Goal: Information Seeking & Learning: Learn about a topic

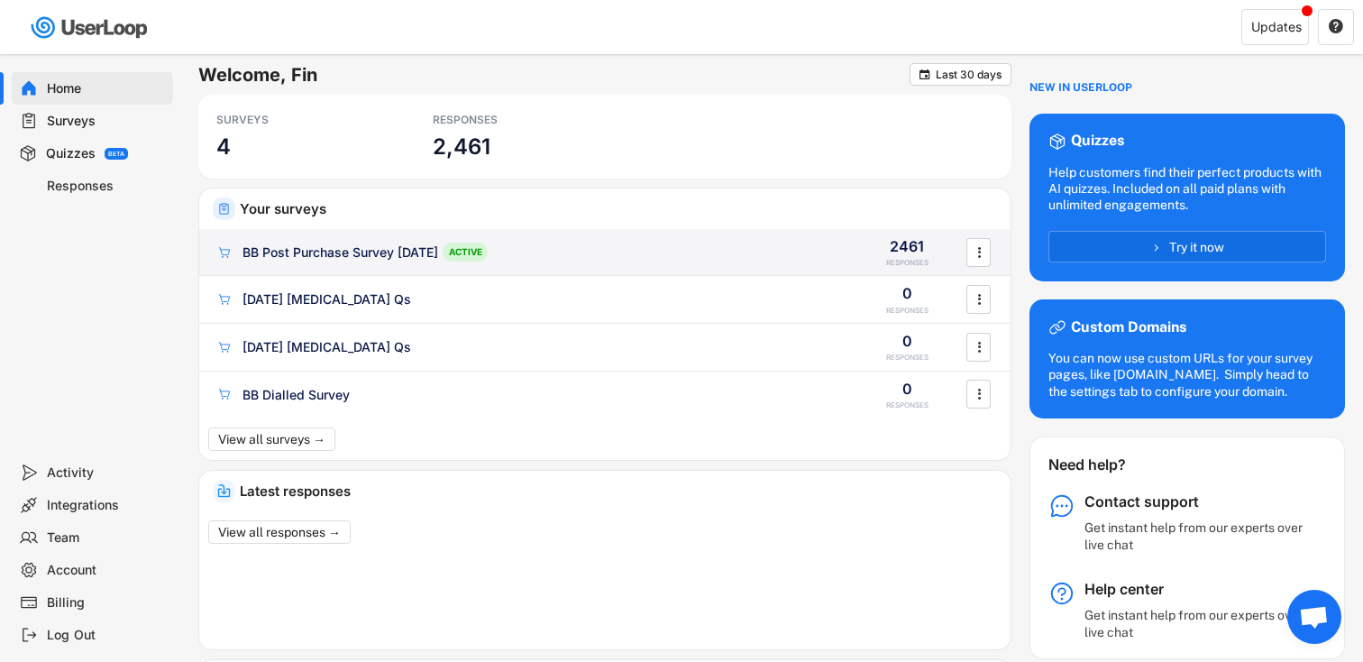
click at [334, 244] on div "BB Post Purchase Survey [DATE]" at bounding box center [340, 252] width 196 height 18
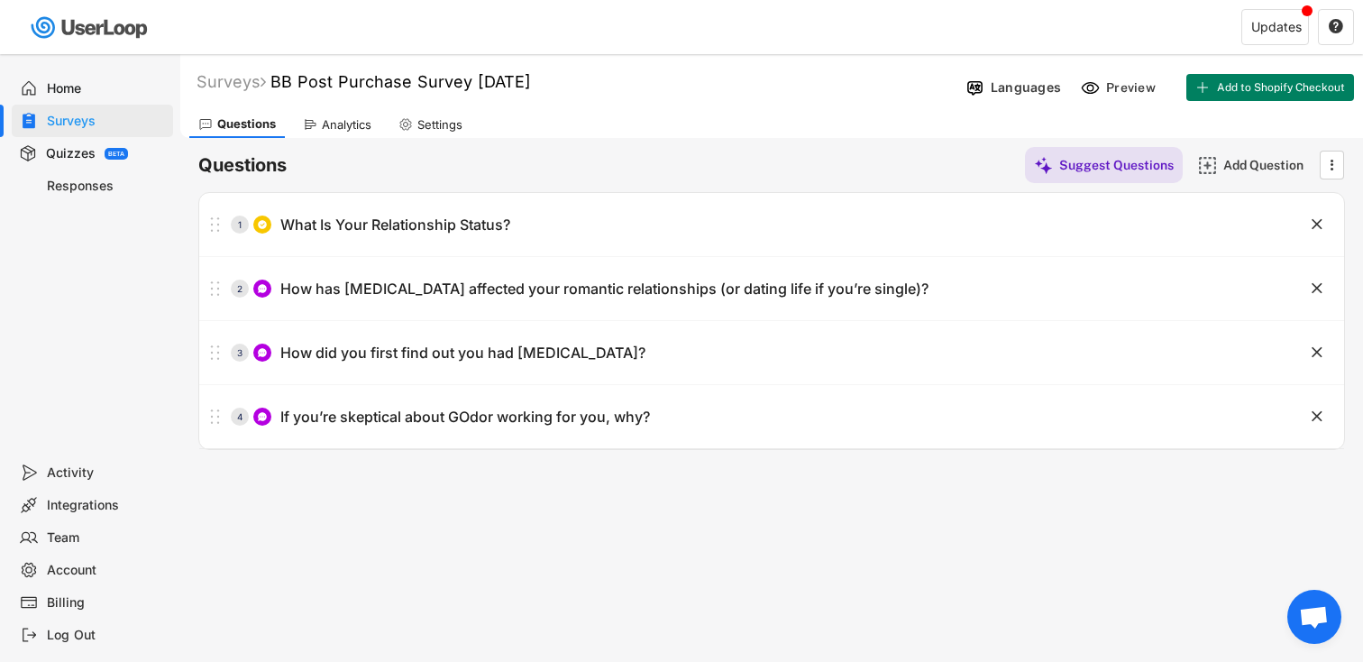
click at [325, 104] on div "Surveys BB Post Purchase Survey [DATE]  Languages Preview Add to Shopify Check…" at bounding box center [771, 82] width 1183 height 47
click at [325, 113] on div "Analytics" at bounding box center [337, 124] width 87 height 27
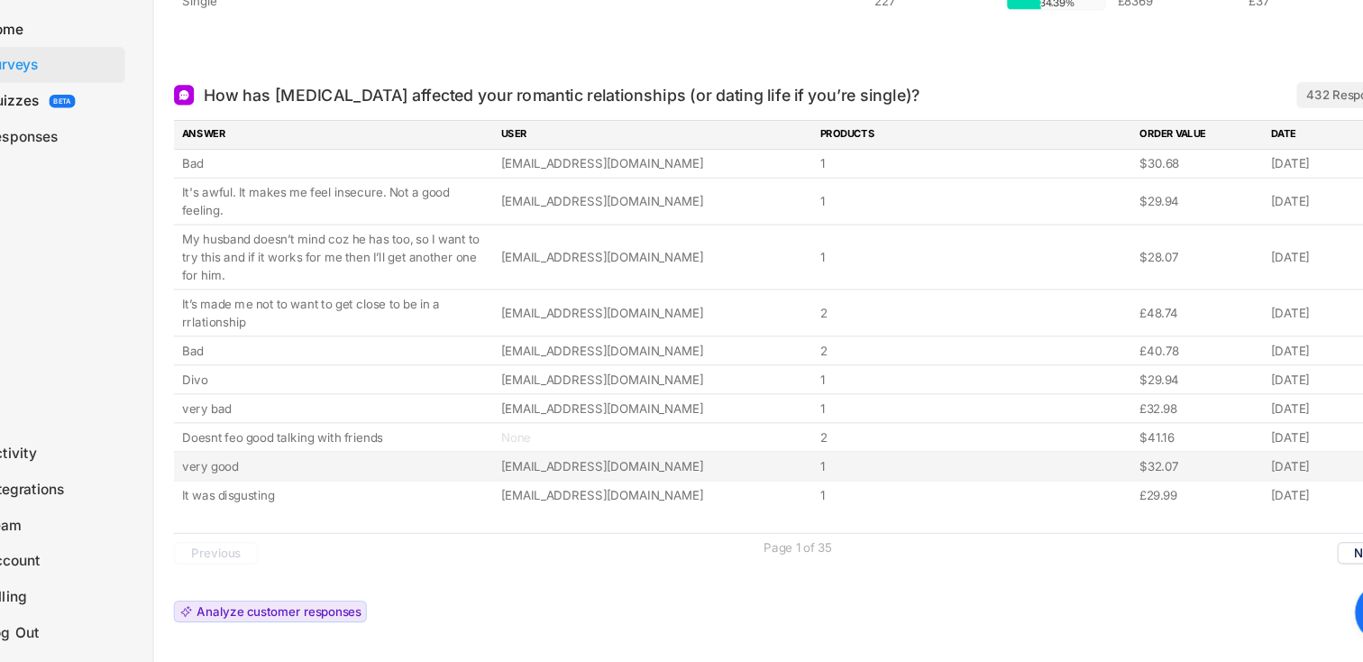
scroll to position [340, 0]
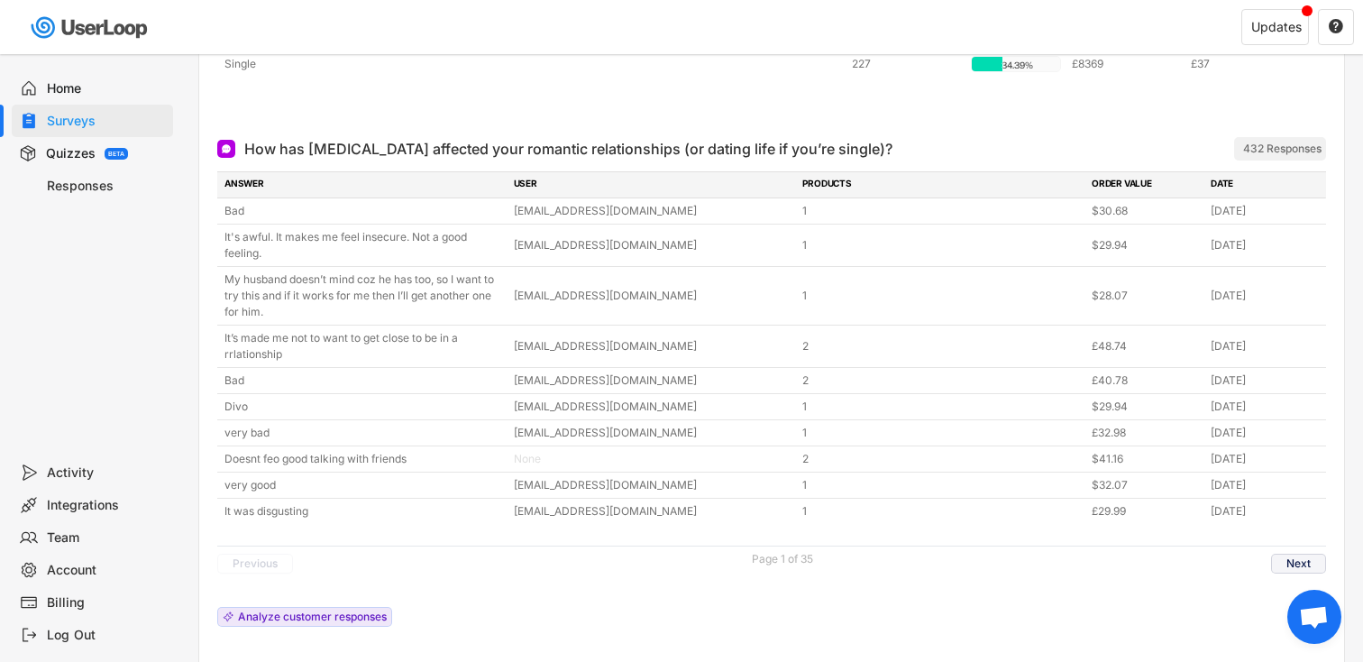
click at [1289, 557] on button "Next" at bounding box center [1298, 563] width 55 height 20
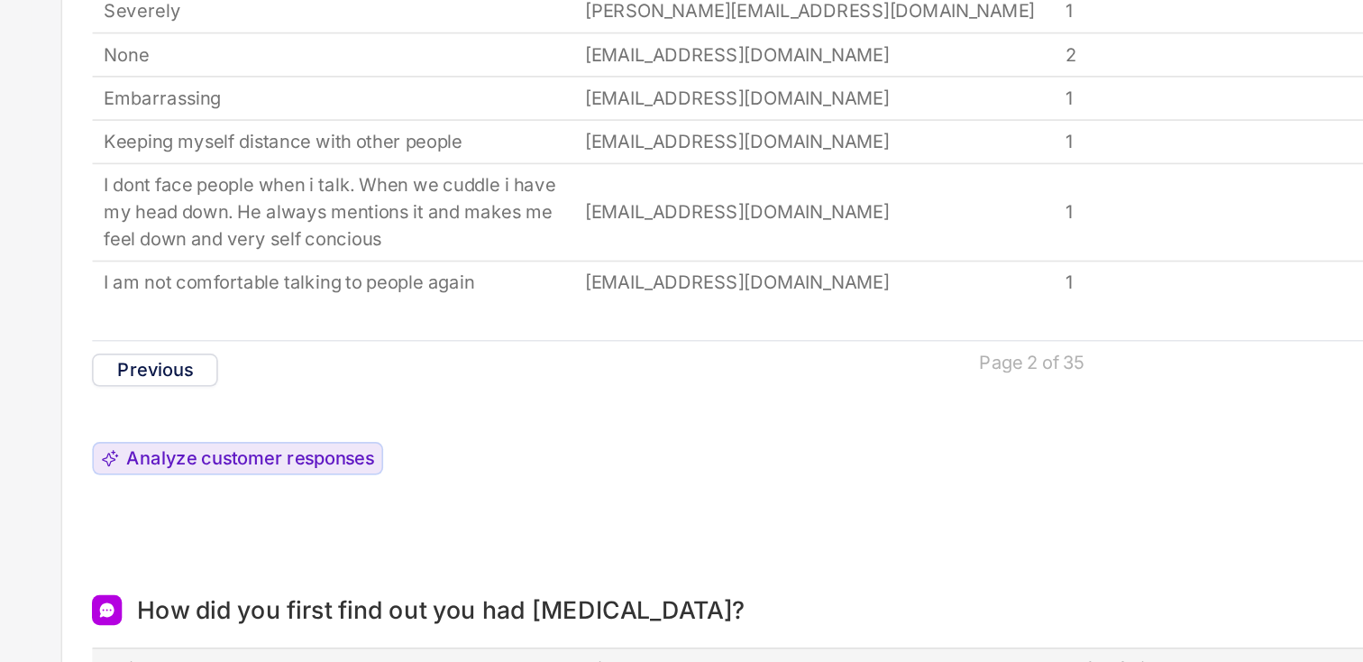
scroll to position [399, 0]
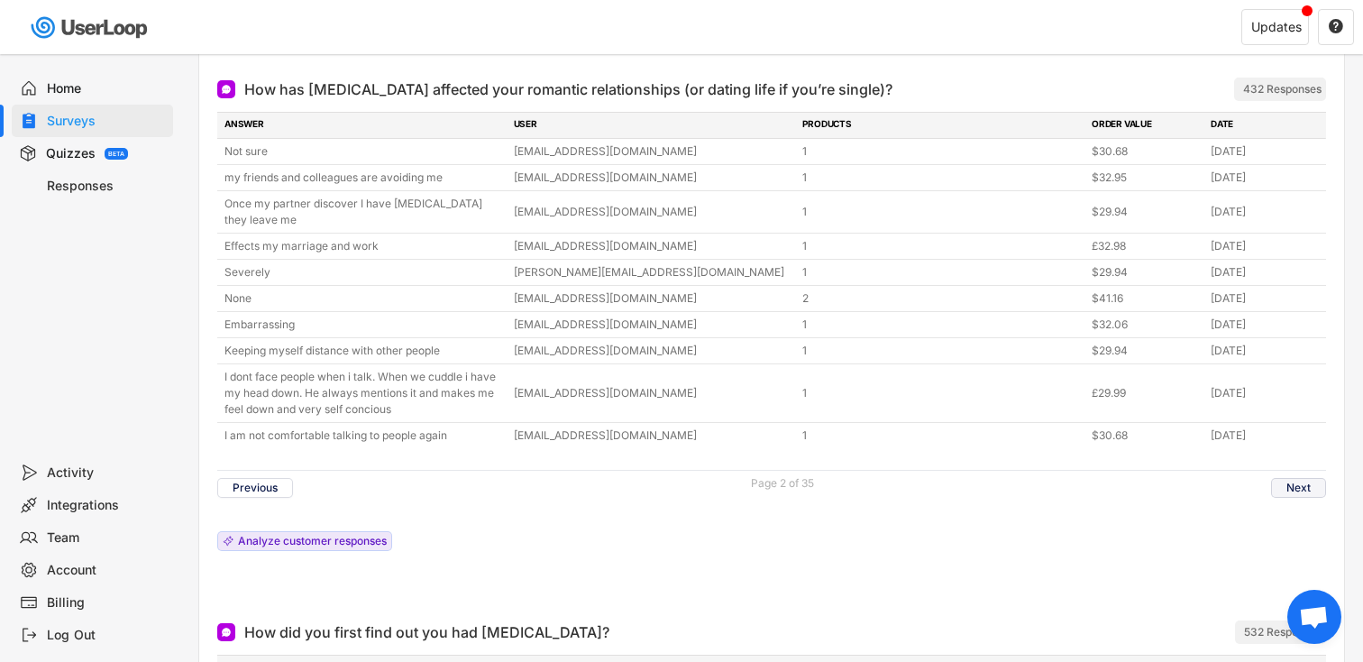
click at [1281, 480] on button "Next" at bounding box center [1298, 488] width 55 height 20
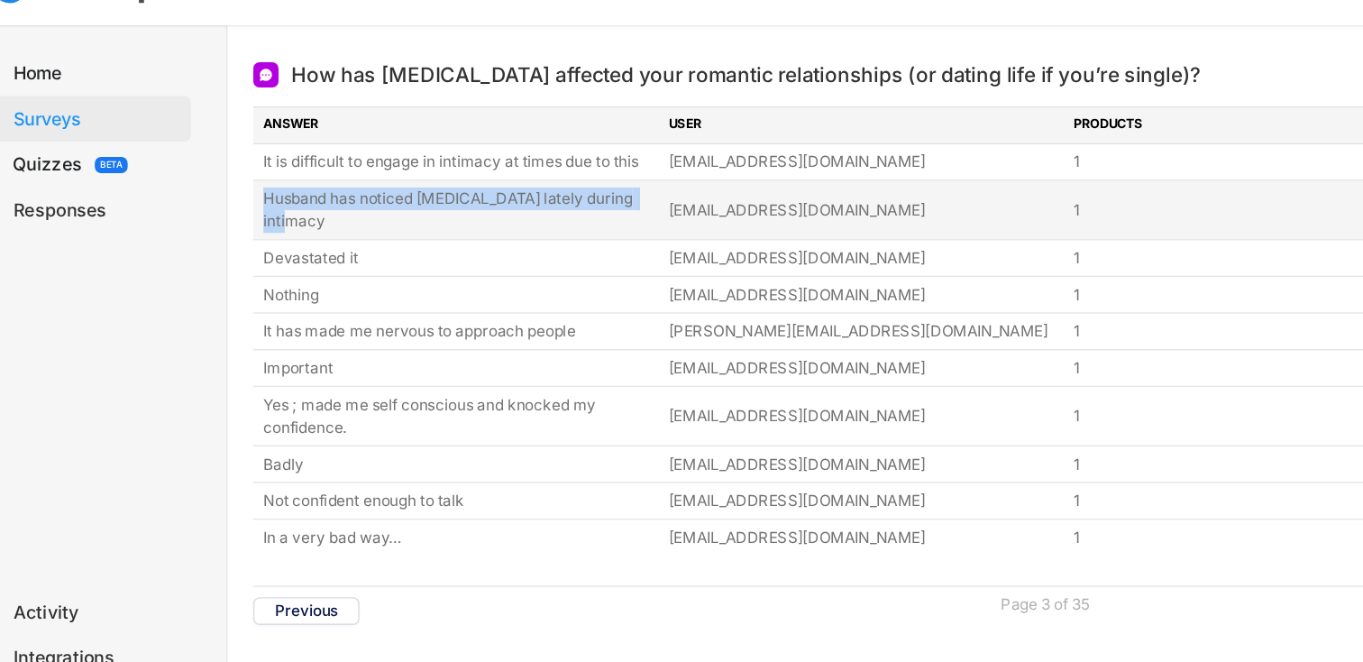
drag, startPoint x: 281, startPoint y: 193, endPoint x: 219, endPoint y: 170, distance: 66.2
click at [219, 170] on div "Husband has noticed [MEDICAL_DATA] lately during intimacy [EMAIL_ADDRESS][DOMAI…" at bounding box center [771, 185] width 1109 height 41
copy div "Husband has noticed [MEDICAL_DATA] lately during intimacy"
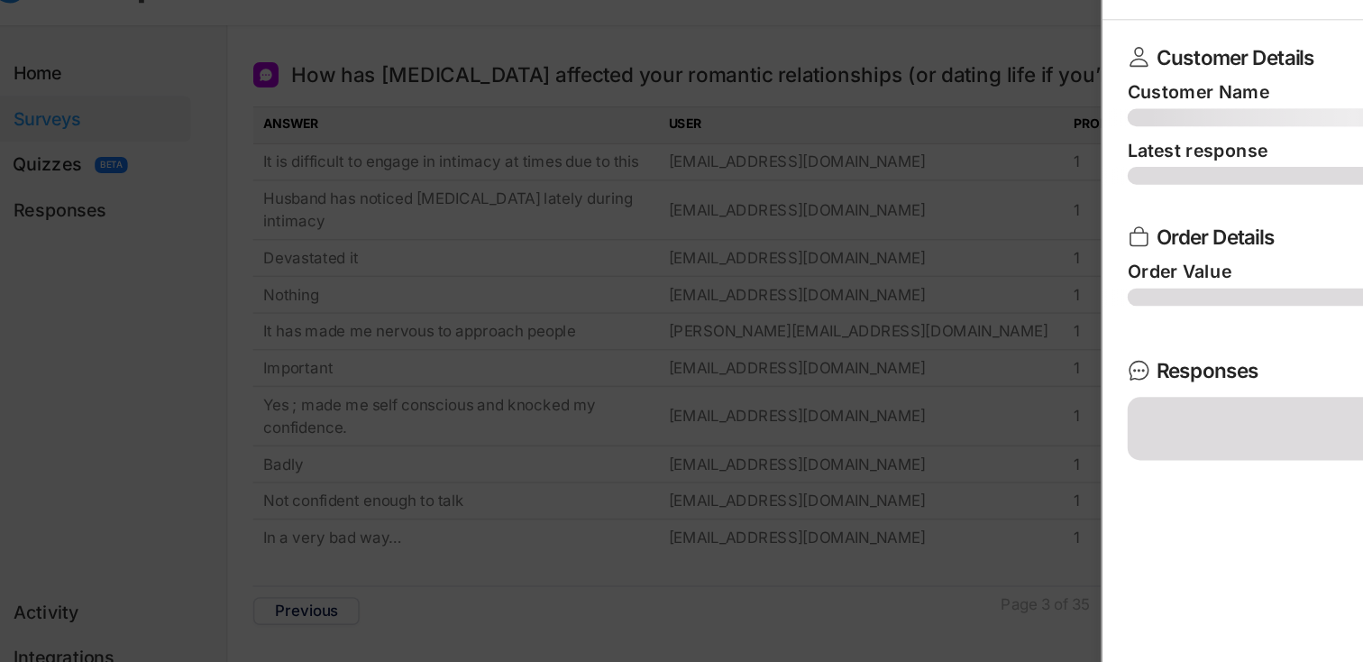
click at [697, 139] on div at bounding box center [681, 331] width 1363 height 662
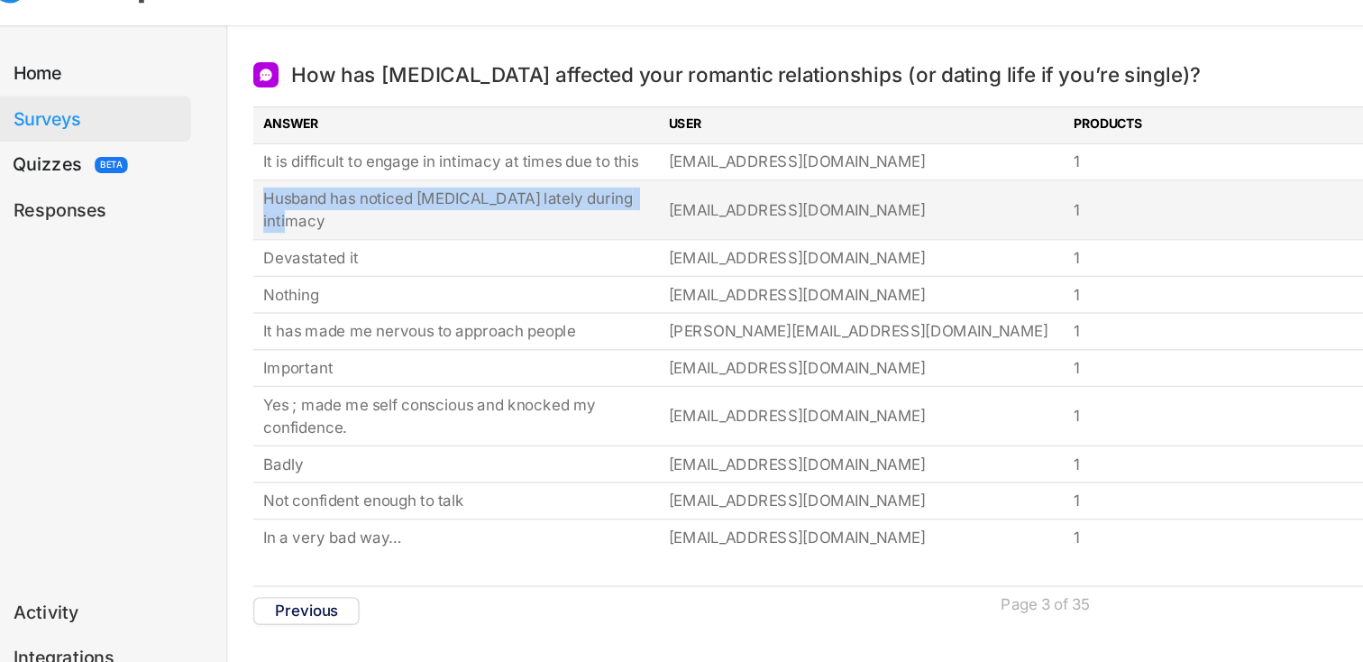
drag, startPoint x: 287, startPoint y: 195, endPoint x: 218, endPoint y: 172, distance: 72.1
click at [218, 172] on div "Husband has noticed [MEDICAL_DATA] lately during intimacy [EMAIL_ADDRESS][DOMAI…" at bounding box center [771, 185] width 1109 height 41
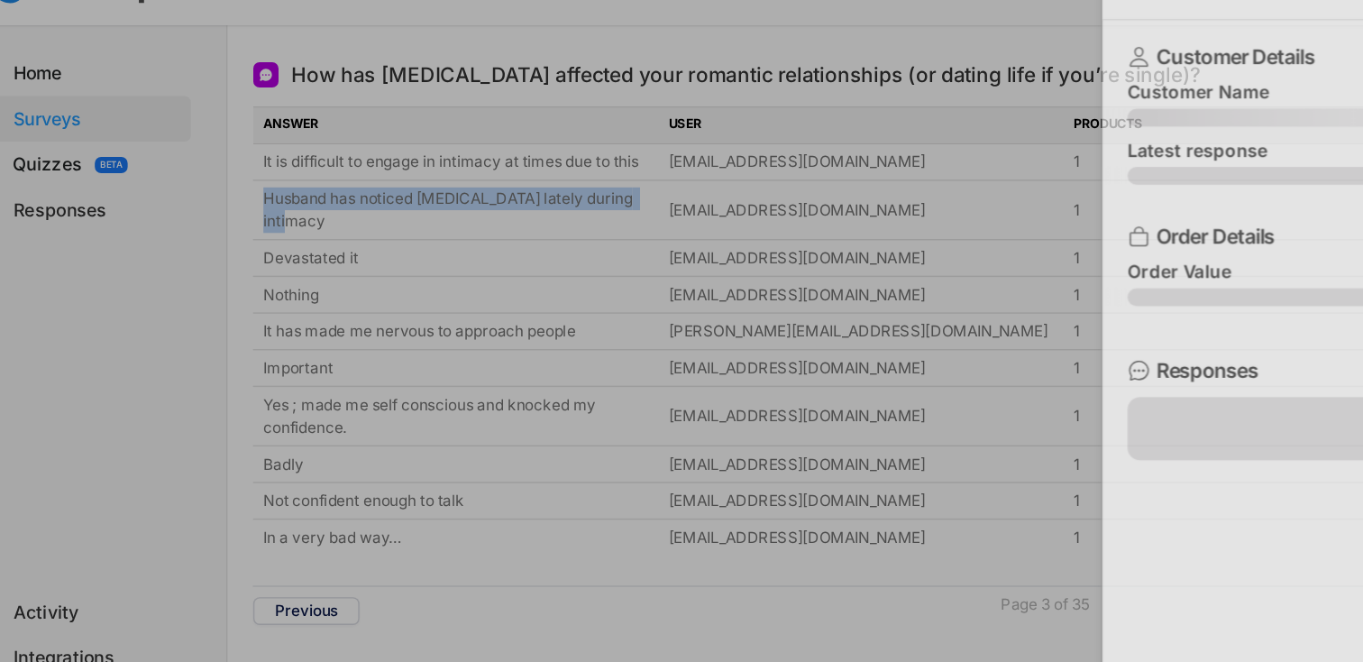
copy div "Husband has noticed [MEDICAL_DATA] lately during intimacy"
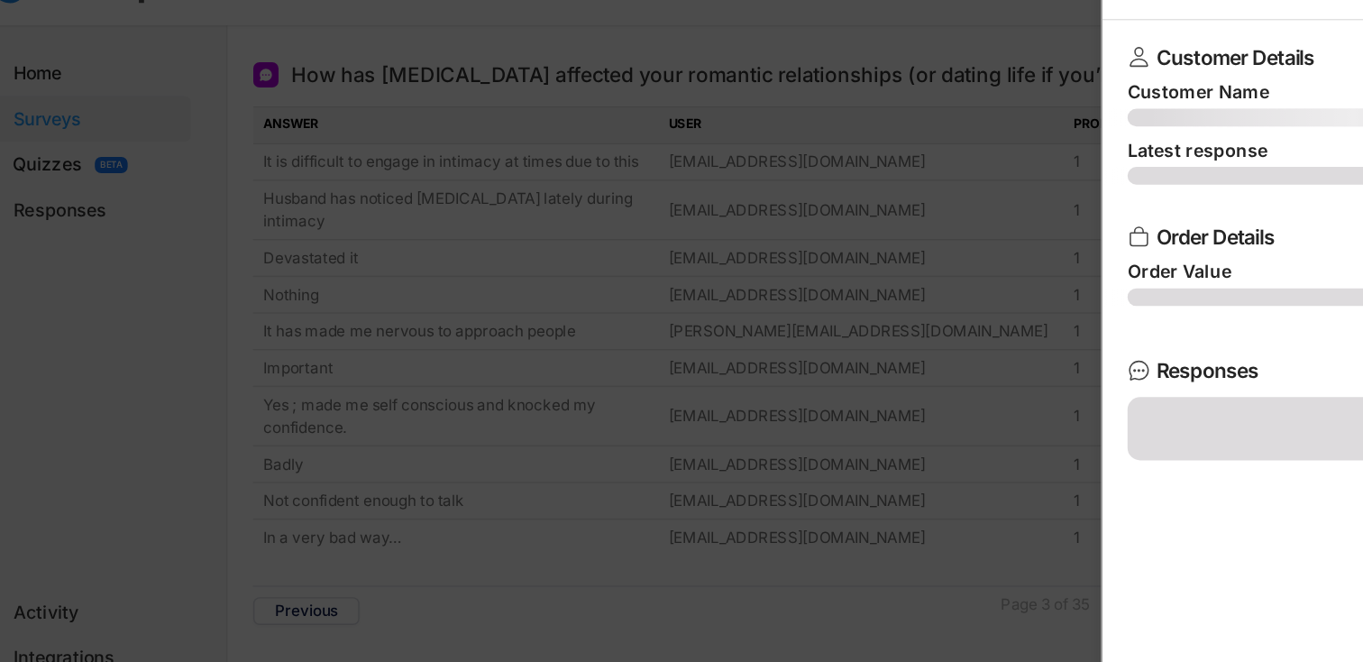
click at [316, 201] on div at bounding box center [681, 331] width 1363 height 662
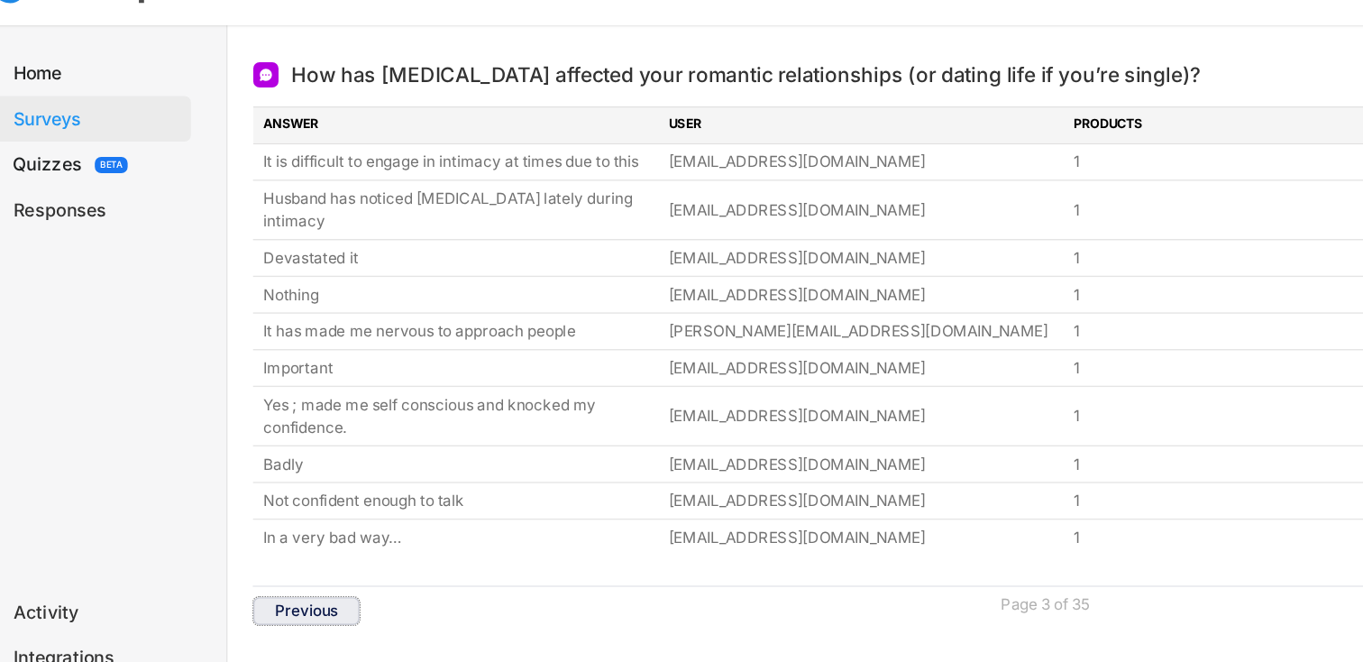
click at [266, 463] on button "Previous" at bounding box center [255, 472] width 76 height 20
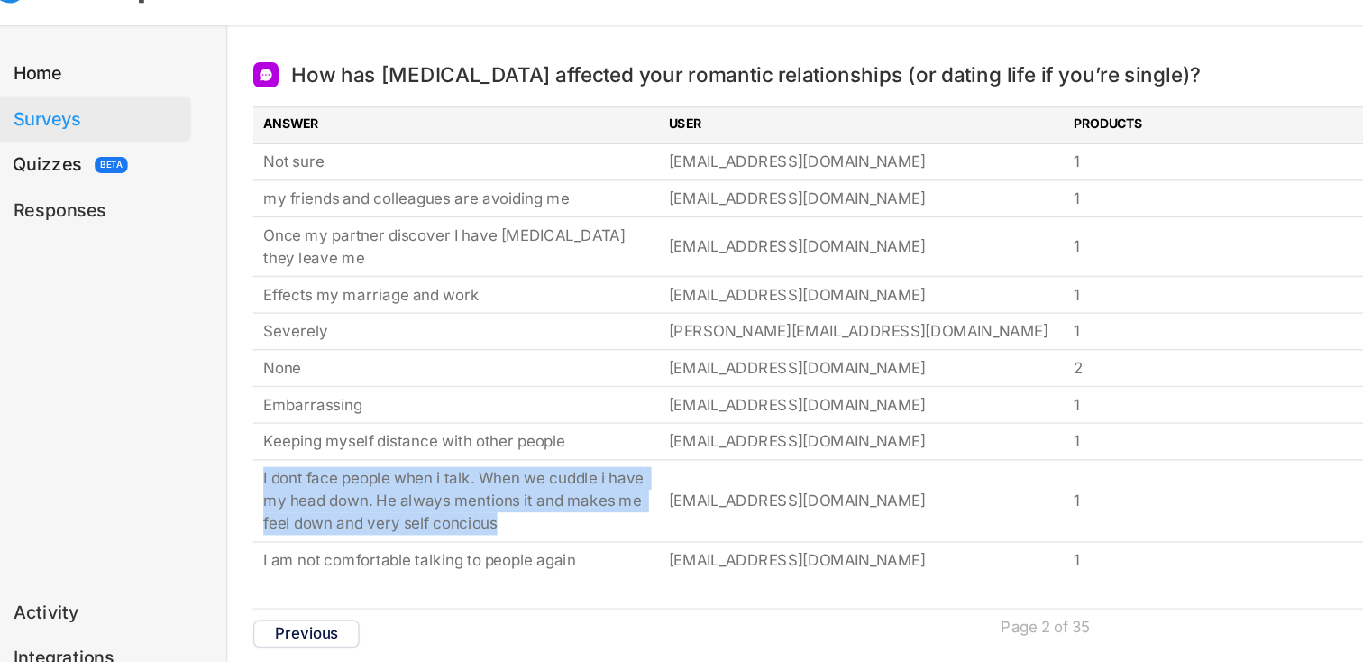
copy div "I dont face people when i talk. When we cuddle i have my head down. He always m…"
drag, startPoint x: 407, startPoint y: 407, endPoint x: 215, endPoint y: 370, distance: 195.5
click at [215, 370] on div "How has [MEDICAL_DATA] affected your romantic relationships (or dating life if …" at bounding box center [771, 333] width 1145 height 543
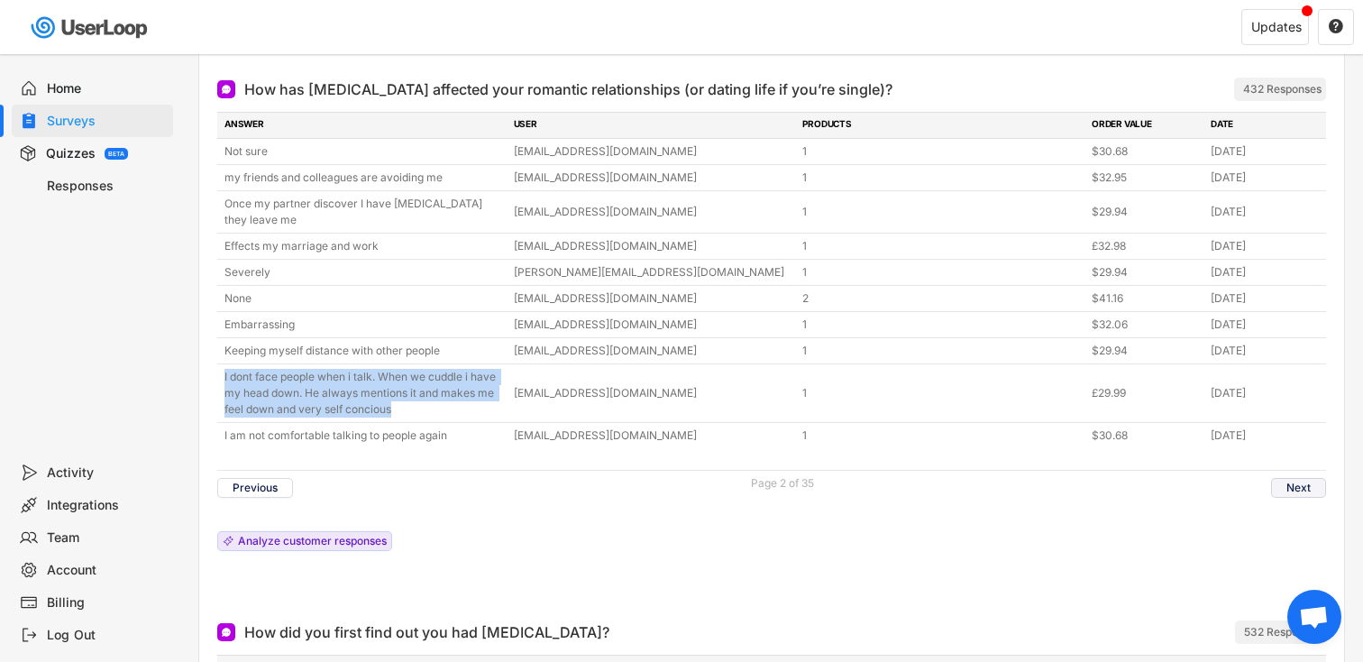
click at [1283, 487] on button "Next" at bounding box center [1298, 488] width 55 height 20
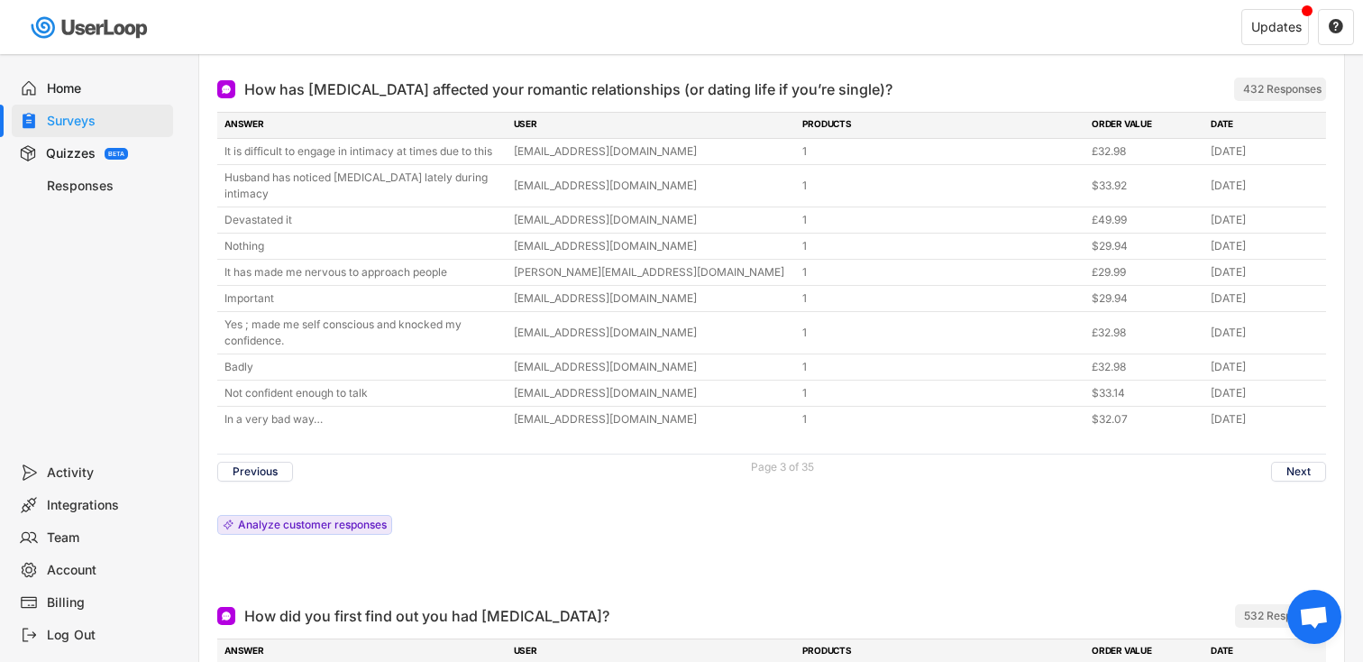
click at [1283, 487] on div "Previous Page 3 of 35 Next" at bounding box center [771, 470] width 1109 height 35
click at [1294, 474] on button "Next" at bounding box center [1298, 472] width 55 height 20
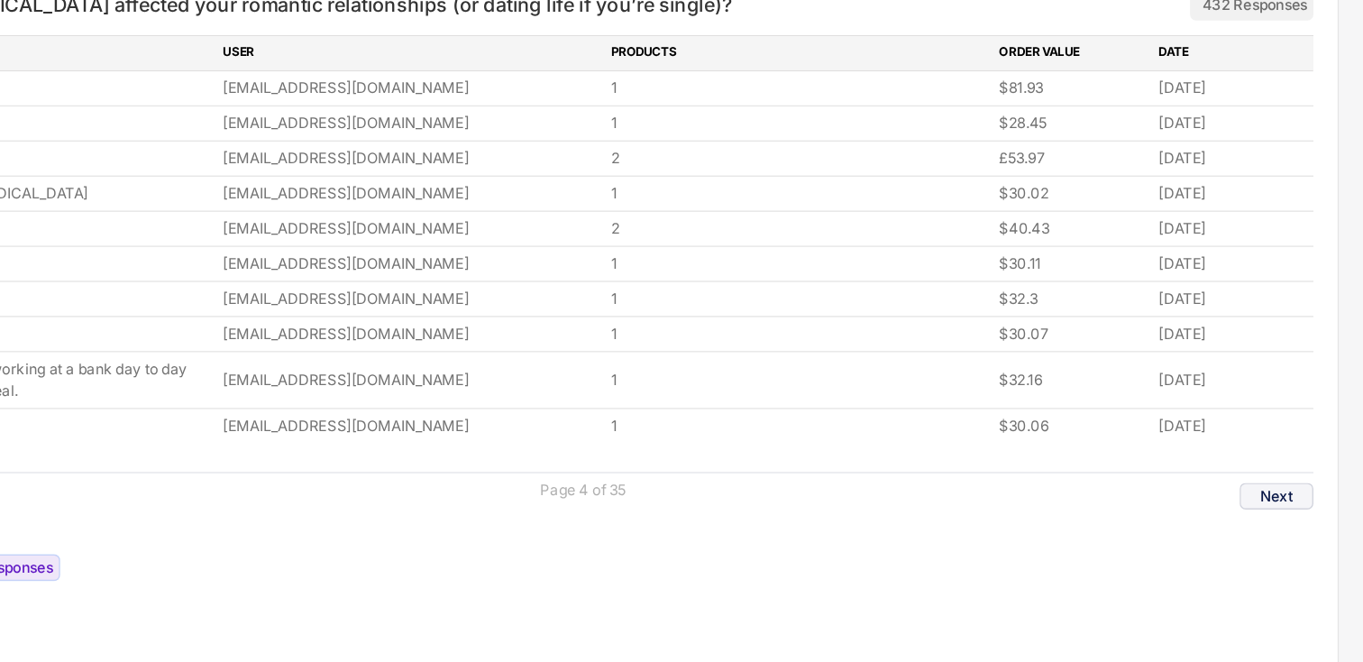
click at [1290, 455] on button "Next" at bounding box center [1298, 455] width 55 height 20
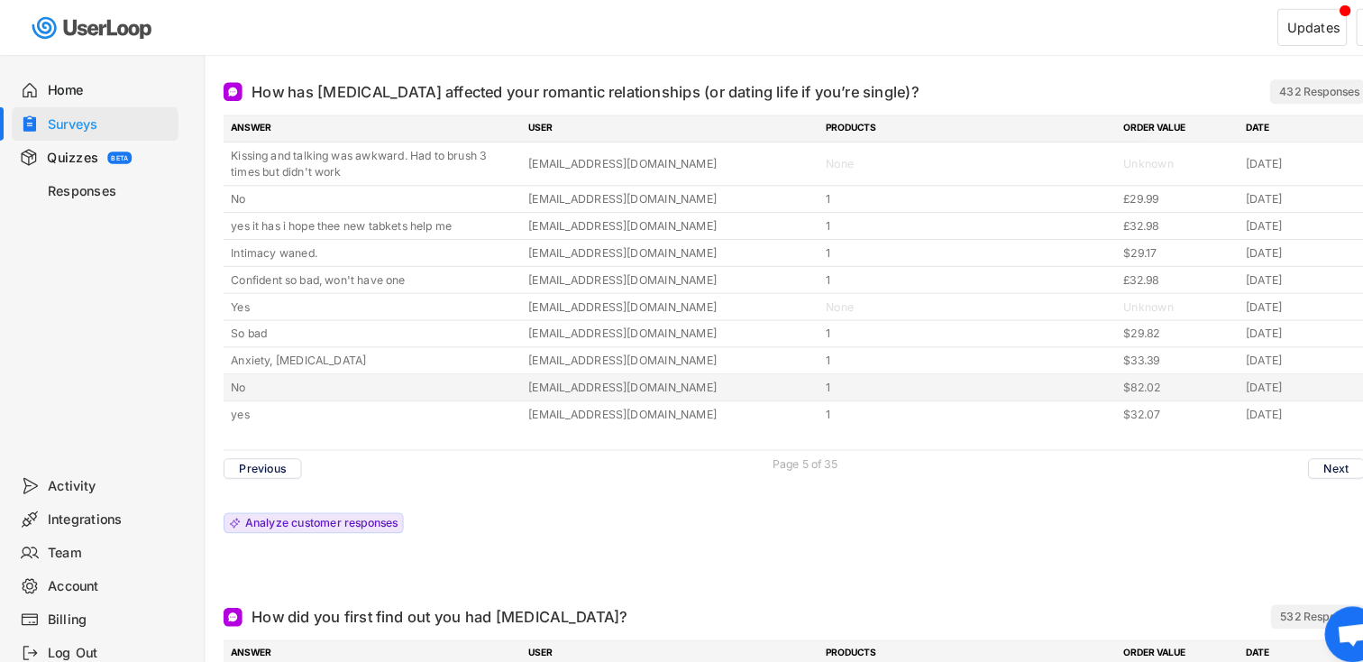
scroll to position [389, 0]
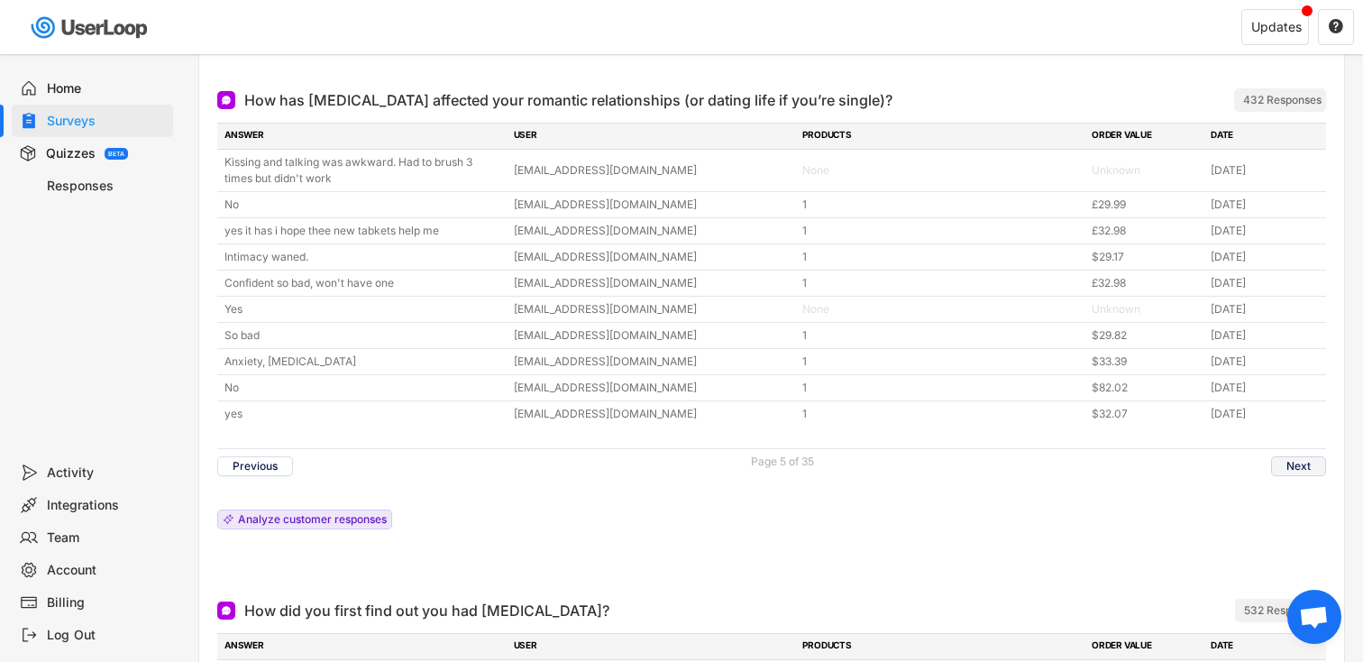
click at [1277, 469] on button "Next" at bounding box center [1298, 466] width 55 height 20
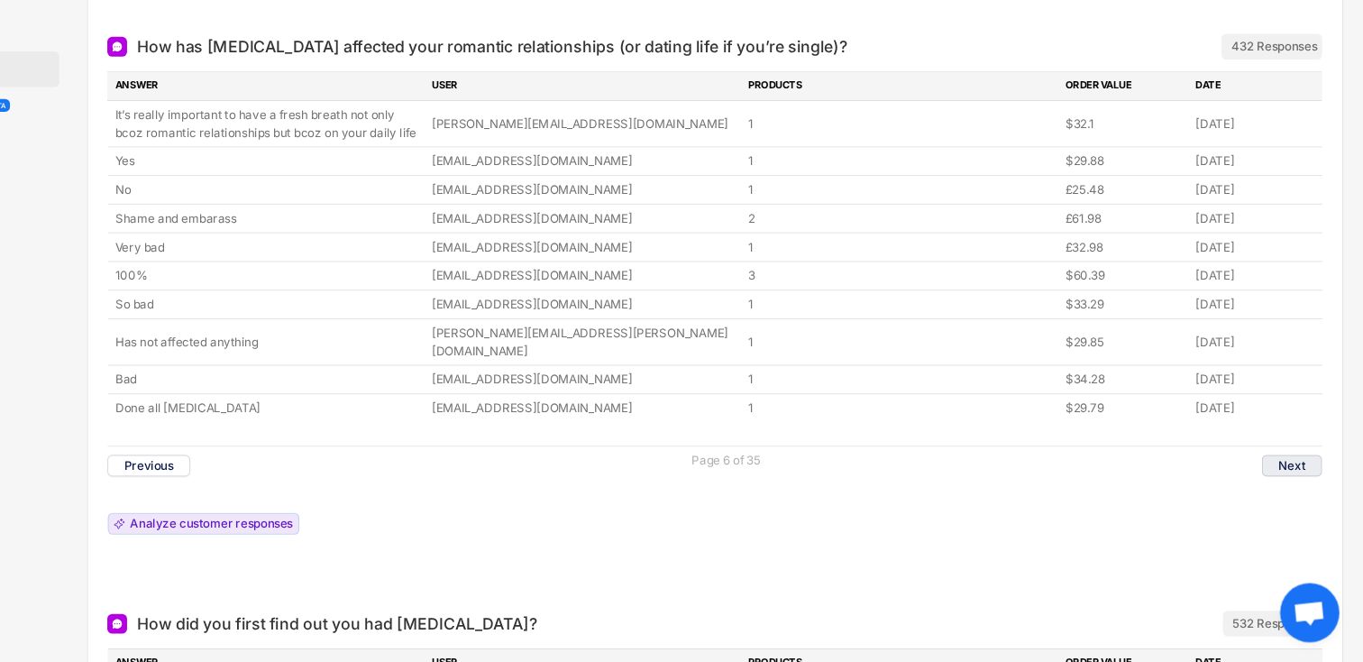
click at [1299, 472] on button "Next" at bounding box center [1298, 482] width 55 height 20
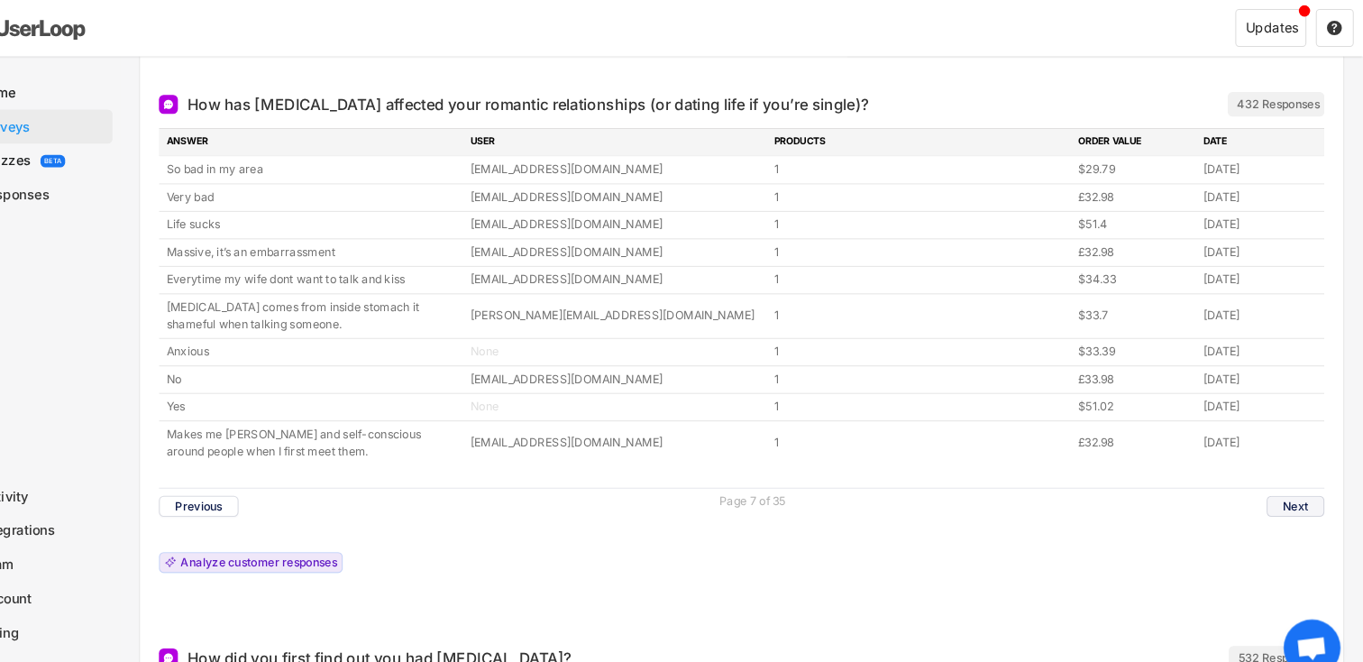
click at [1278, 473] on button "Next" at bounding box center [1298, 482] width 55 height 20
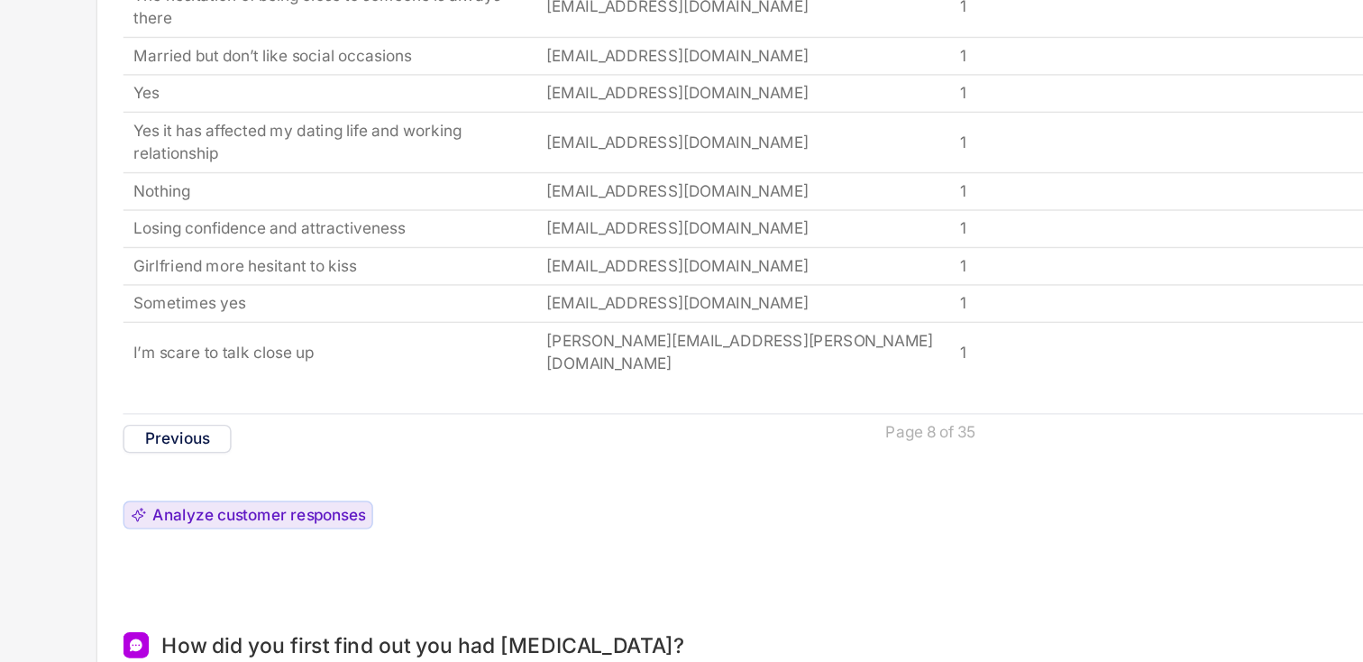
scroll to position [388, 0]
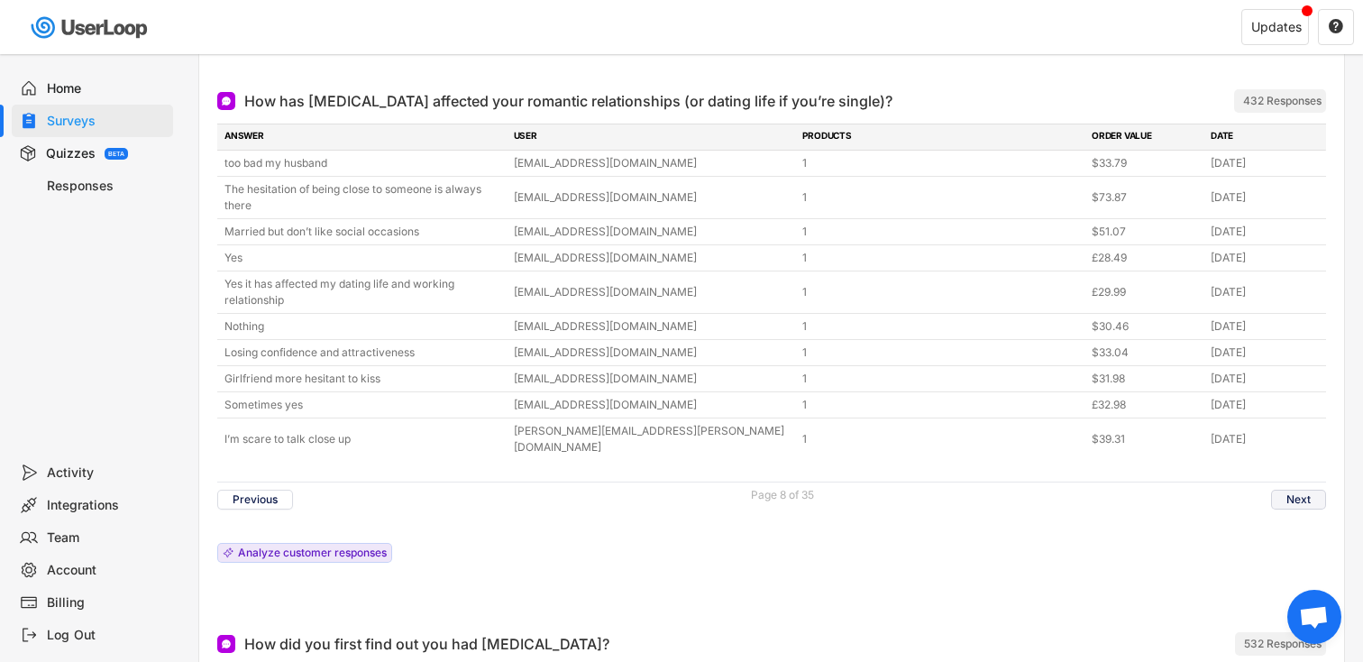
click at [1284, 489] on button "Next" at bounding box center [1298, 499] width 55 height 20
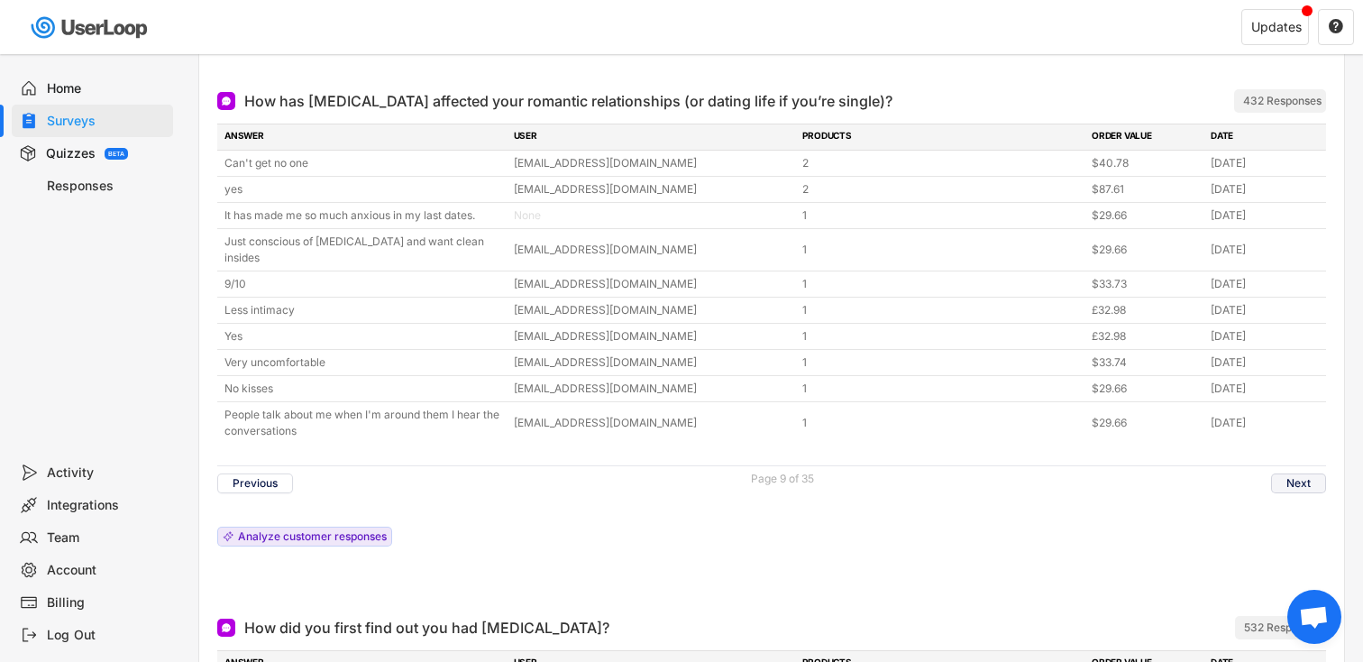
click at [1300, 473] on button "Next" at bounding box center [1298, 483] width 55 height 20
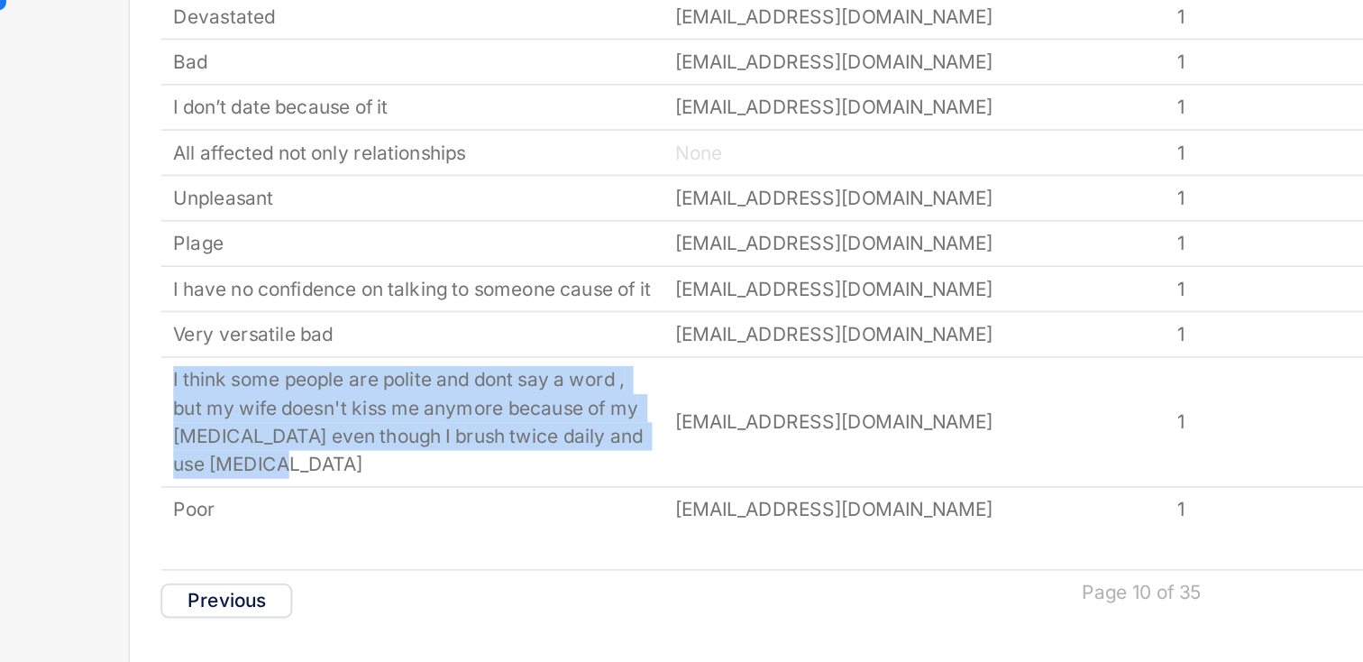
copy div "I think some people are polite and dont say a word , but my wife doesn't kiss m…"
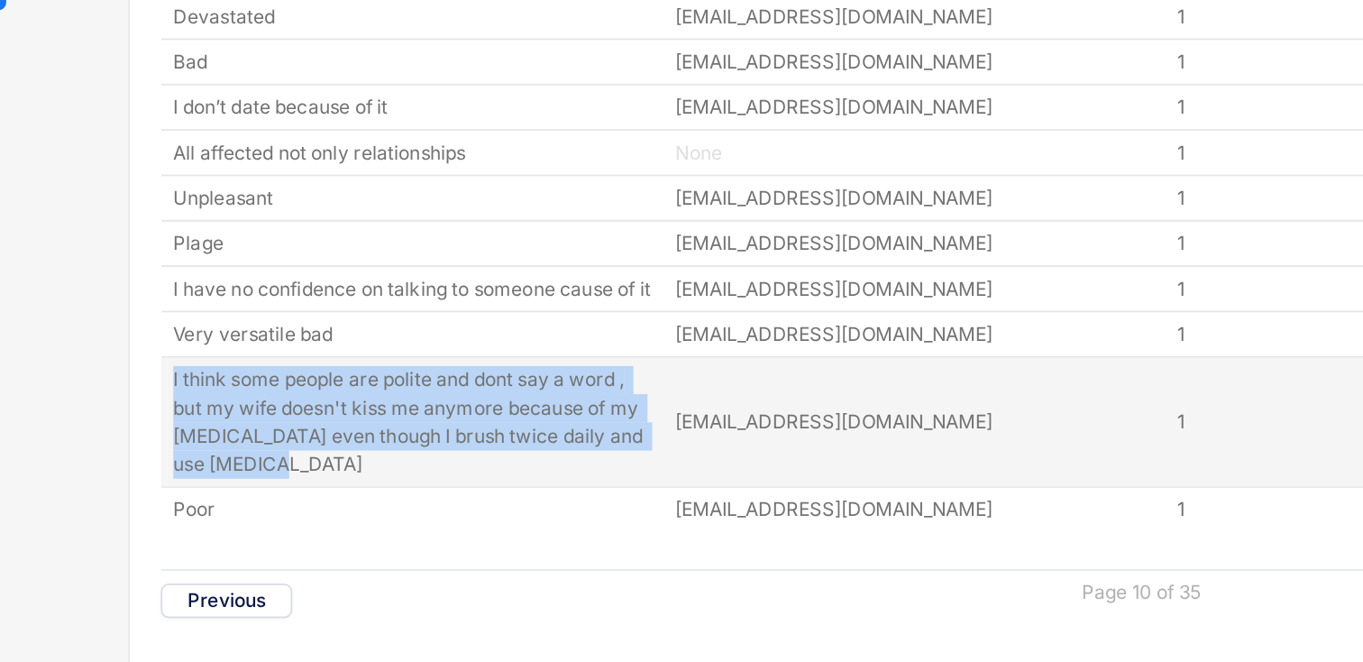
drag, startPoint x: 309, startPoint y: 443, endPoint x: 218, endPoint y: 380, distance: 110.3
click at [218, 380] on div "I think some people are polite and dont say a word , but my wife doesn't kiss m…" at bounding box center [771, 397] width 1109 height 74
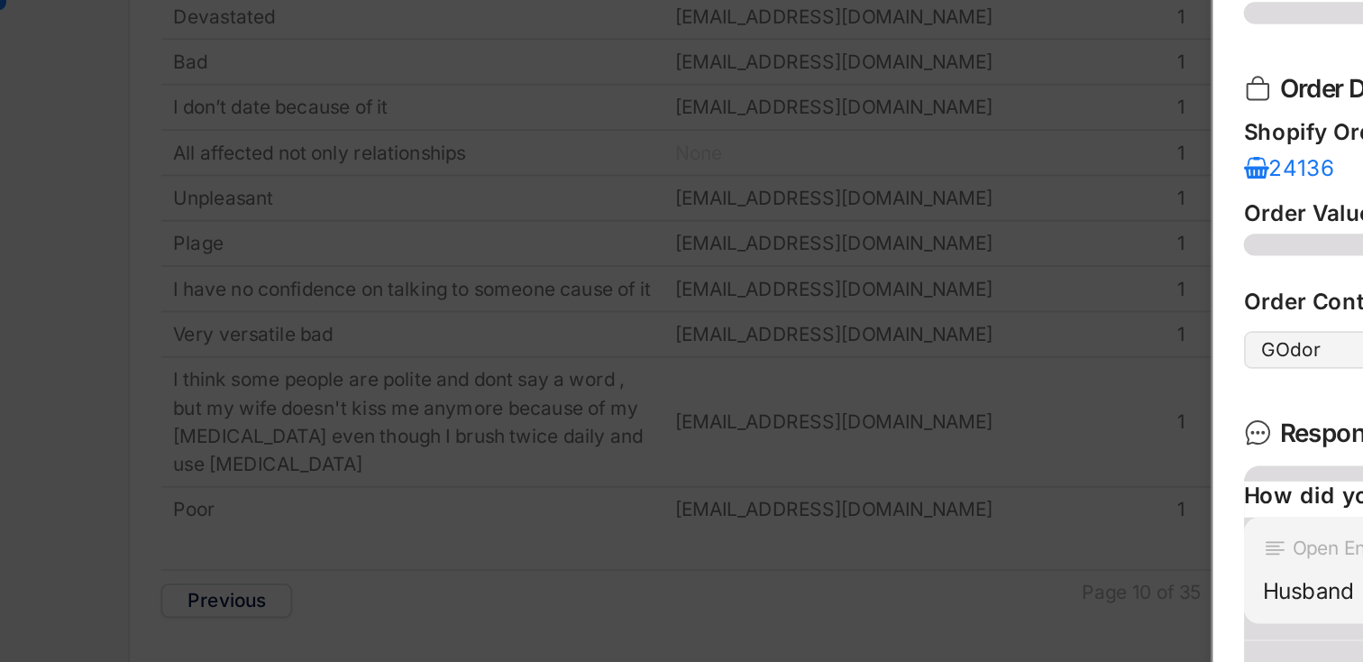
click at [415, 184] on div at bounding box center [681, 331] width 1363 height 662
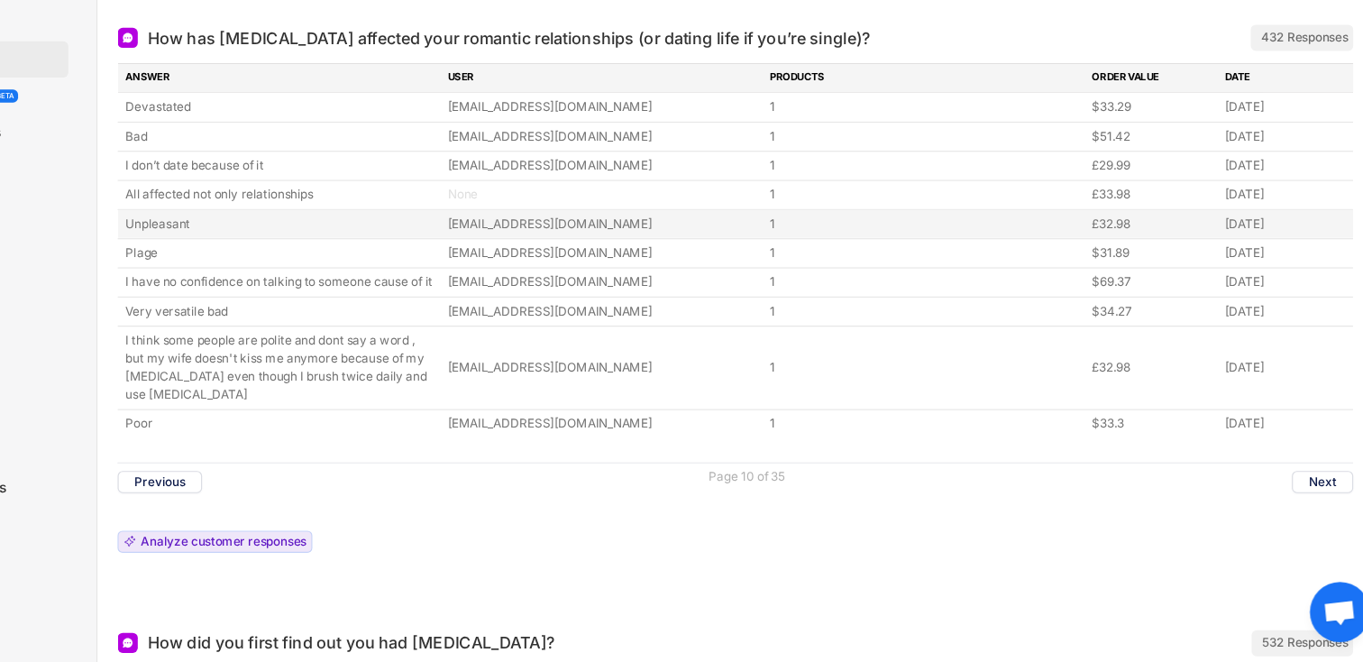
scroll to position [387, 0]
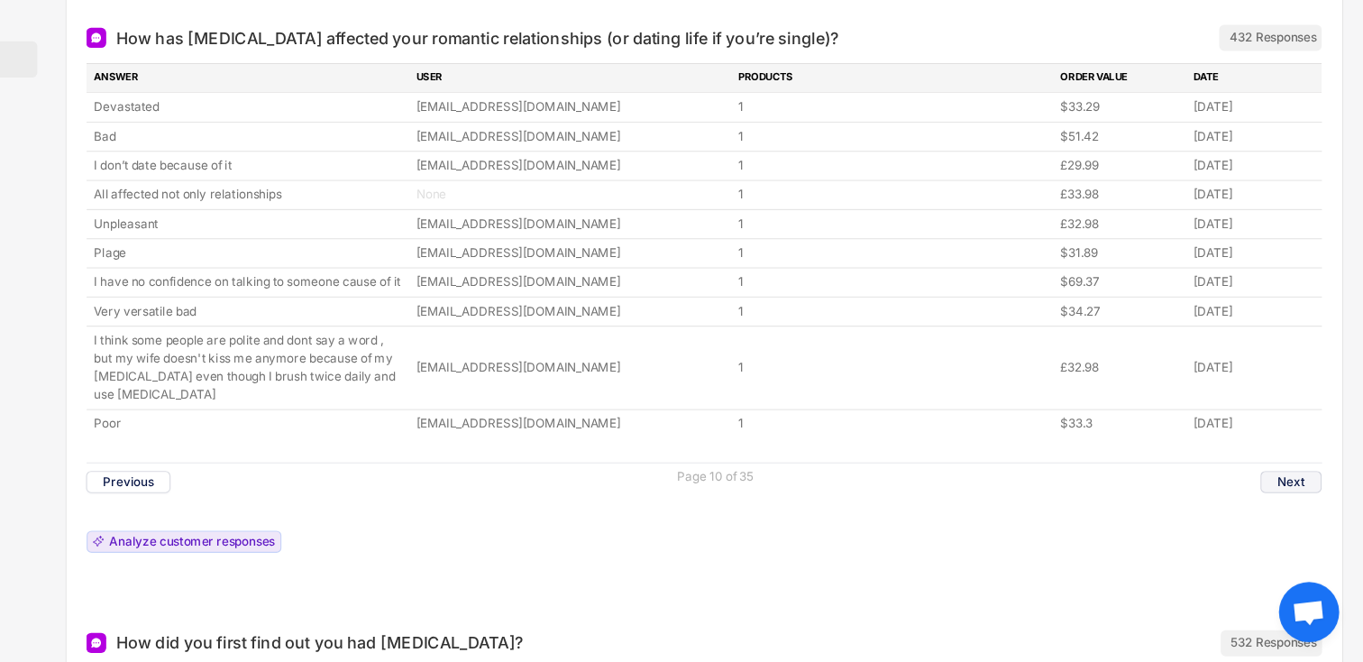
click at [1288, 510] on button "Next" at bounding box center [1298, 500] width 55 height 20
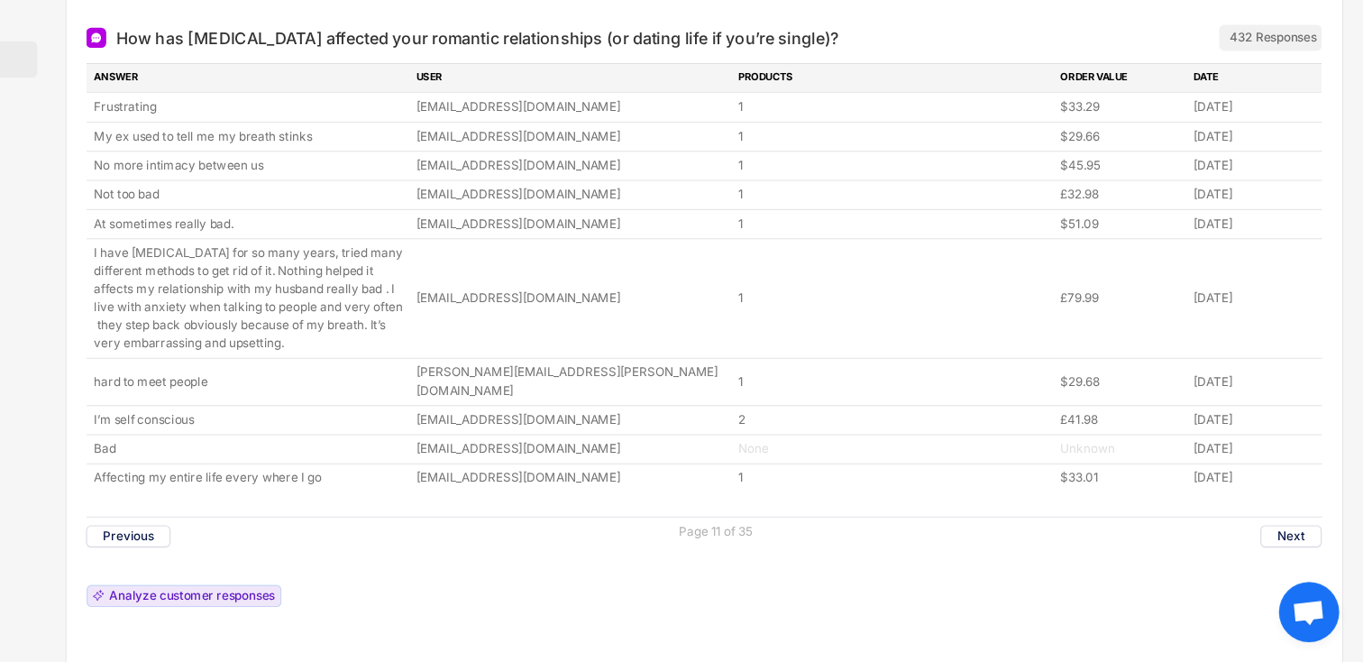
scroll to position [386, 0]
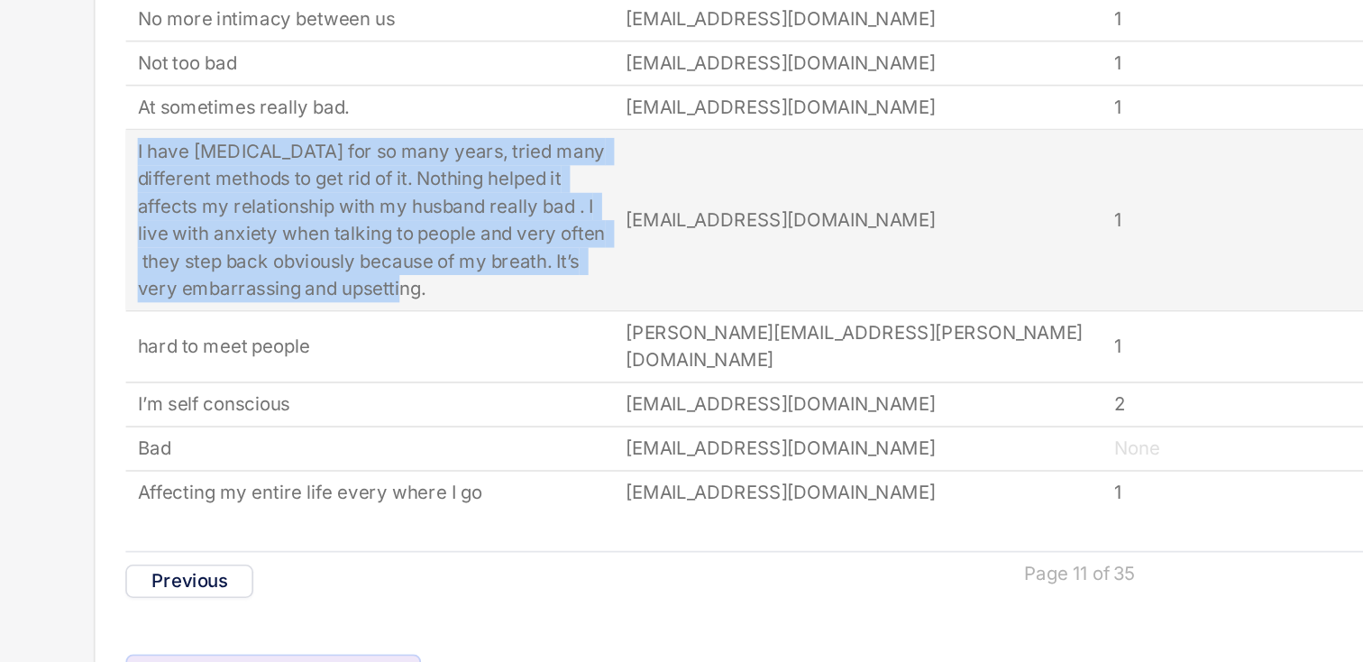
drag, startPoint x: 220, startPoint y: 294, endPoint x: 409, endPoint y: 376, distance: 206.3
click at [409, 376] on div "I have [MEDICAL_DATA] for so many years, tried many different methods to get ri…" at bounding box center [771, 336] width 1109 height 106
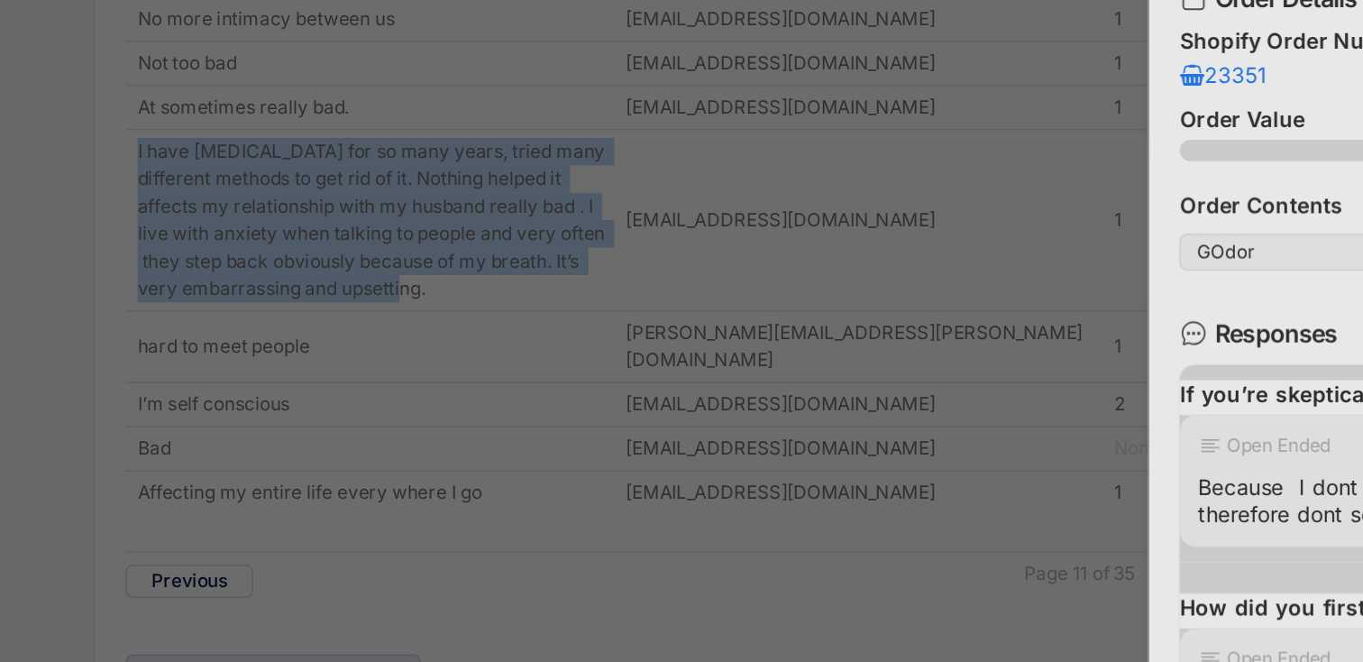
copy div "I have [MEDICAL_DATA] for so many years, tried many different methods to get ri…"
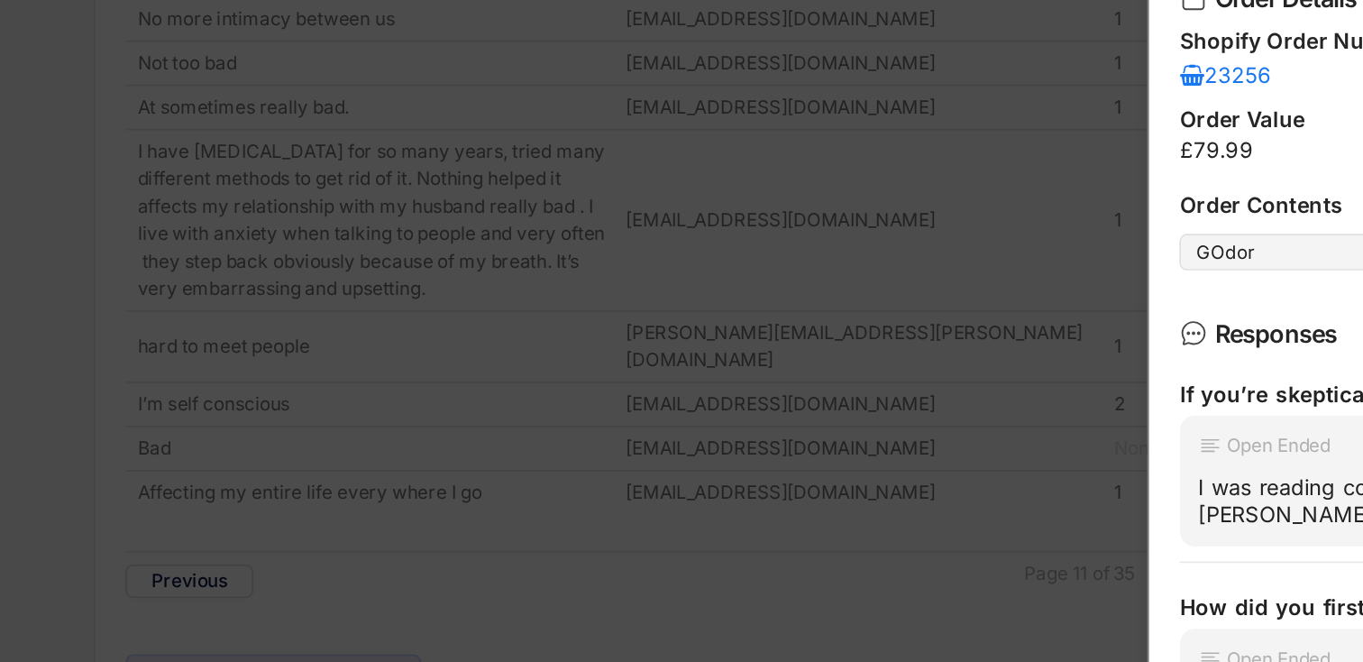
click at [504, 406] on div at bounding box center [681, 331] width 1363 height 662
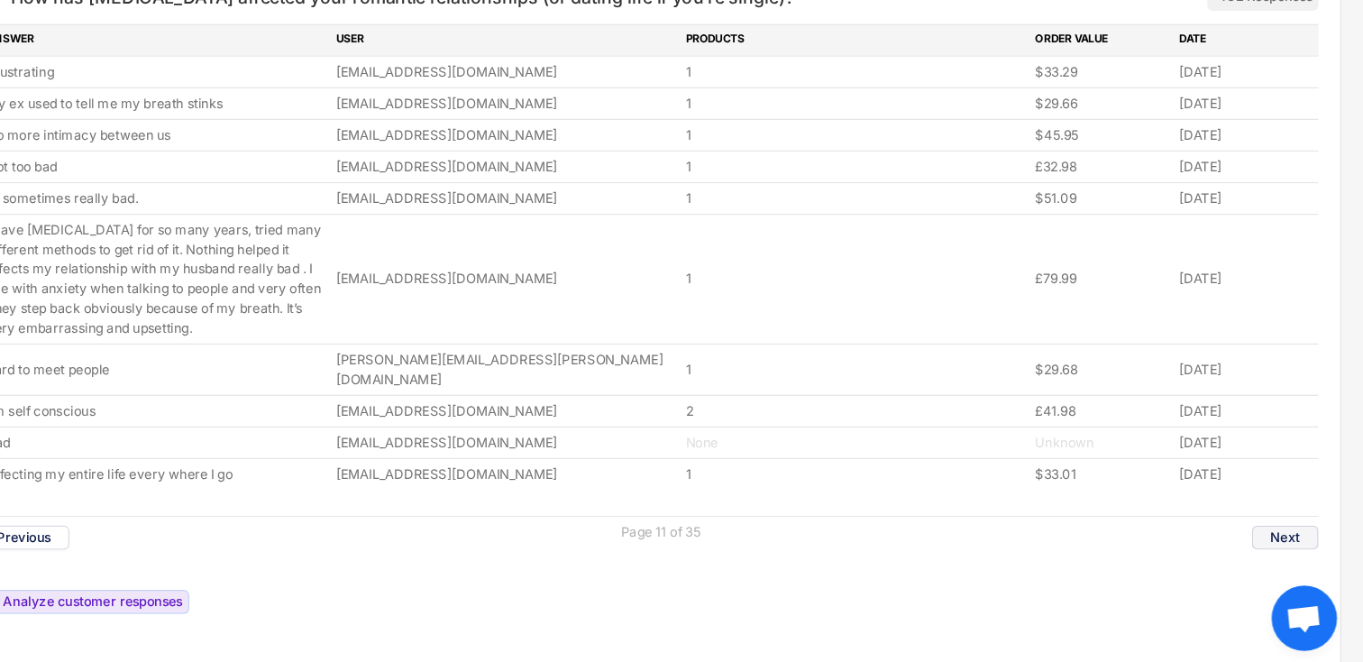
click at [1298, 542] on button "Next" at bounding box center [1298, 550] width 55 height 20
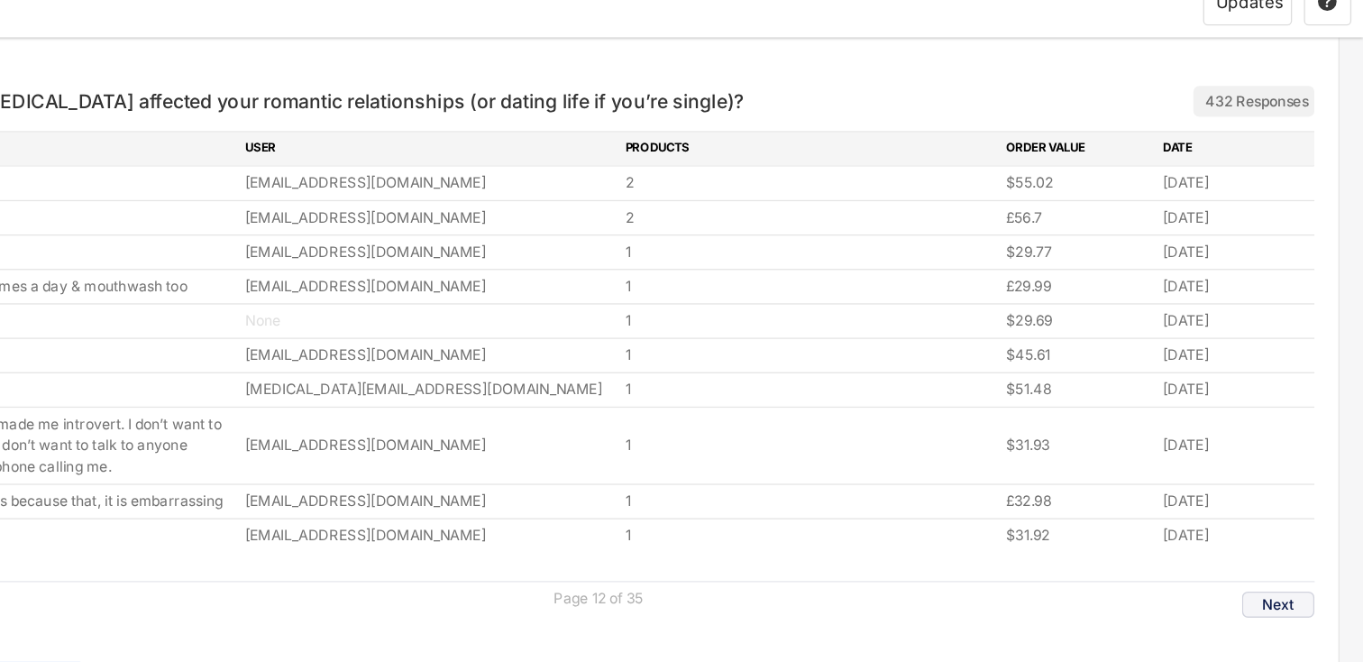
click at [1310, 488] on button "Next" at bounding box center [1298, 485] width 55 height 20
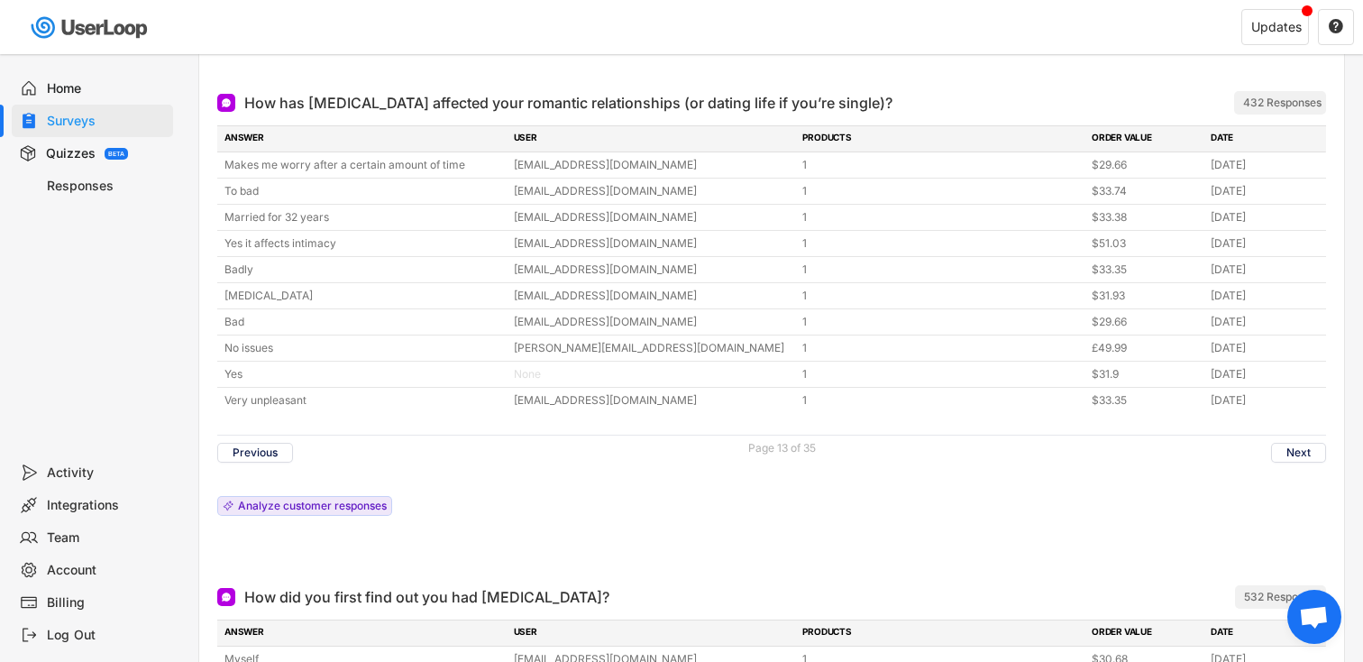
click at [1282, 434] on div "Previous Page 13 of 35 Next" at bounding box center [771, 451] width 1109 height 35
click at [1282, 441] on div "Previous Page 13 of 35 Next" at bounding box center [771, 451] width 1109 height 35
click at [1282, 449] on button "Next" at bounding box center [1298, 453] width 55 height 20
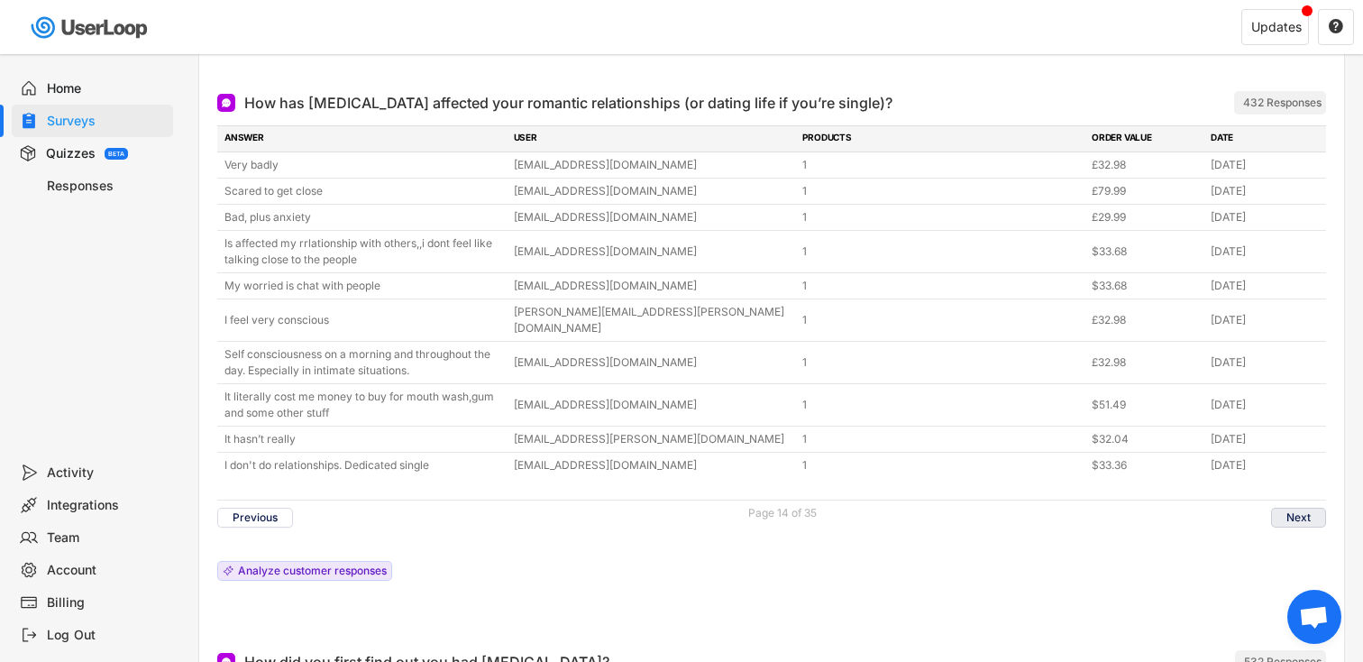
click at [1291, 508] on button "Next" at bounding box center [1298, 518] width 55 height 20
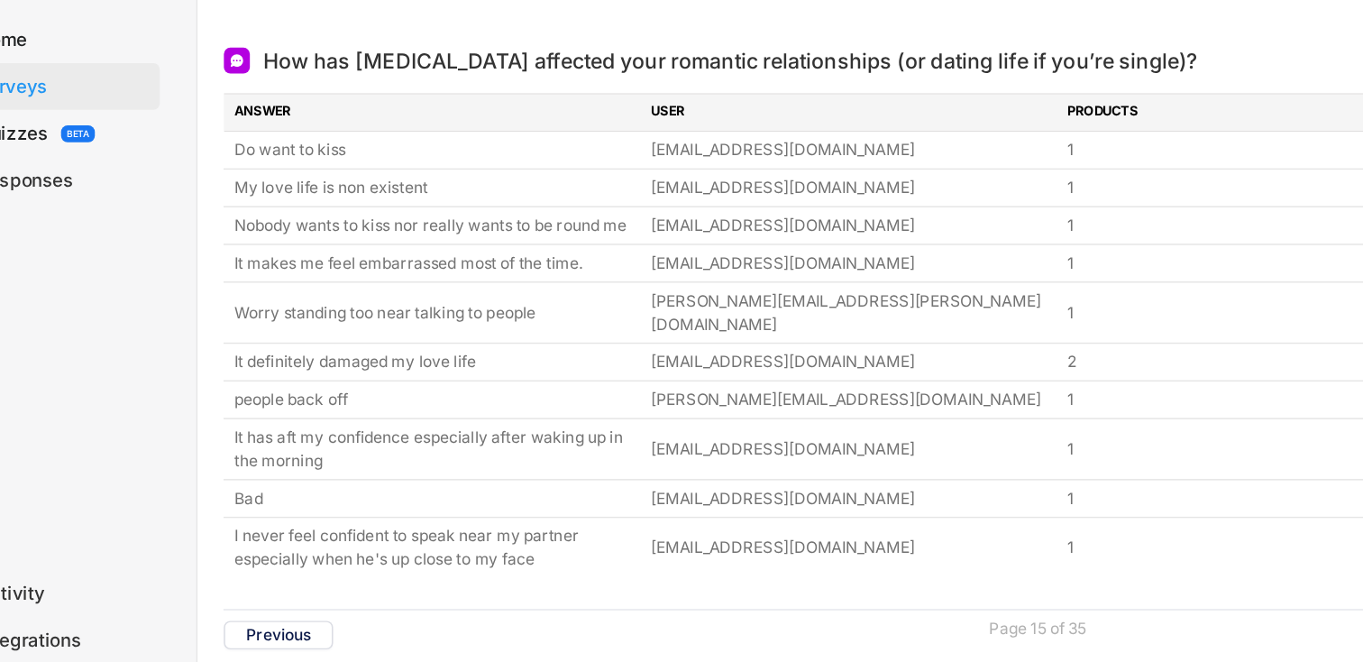
scroll to position [385, 0]
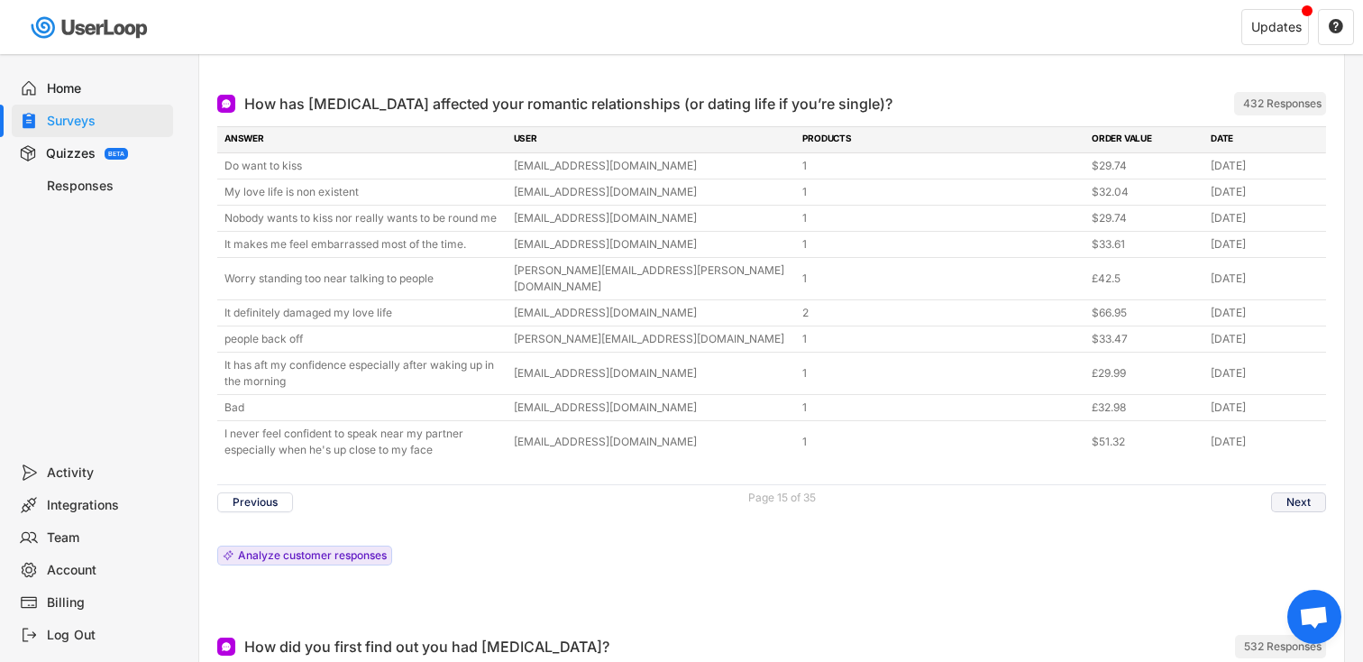
click at [1288, 492] on button "Next" at bounding box center [1298, 502] width 55 height 20
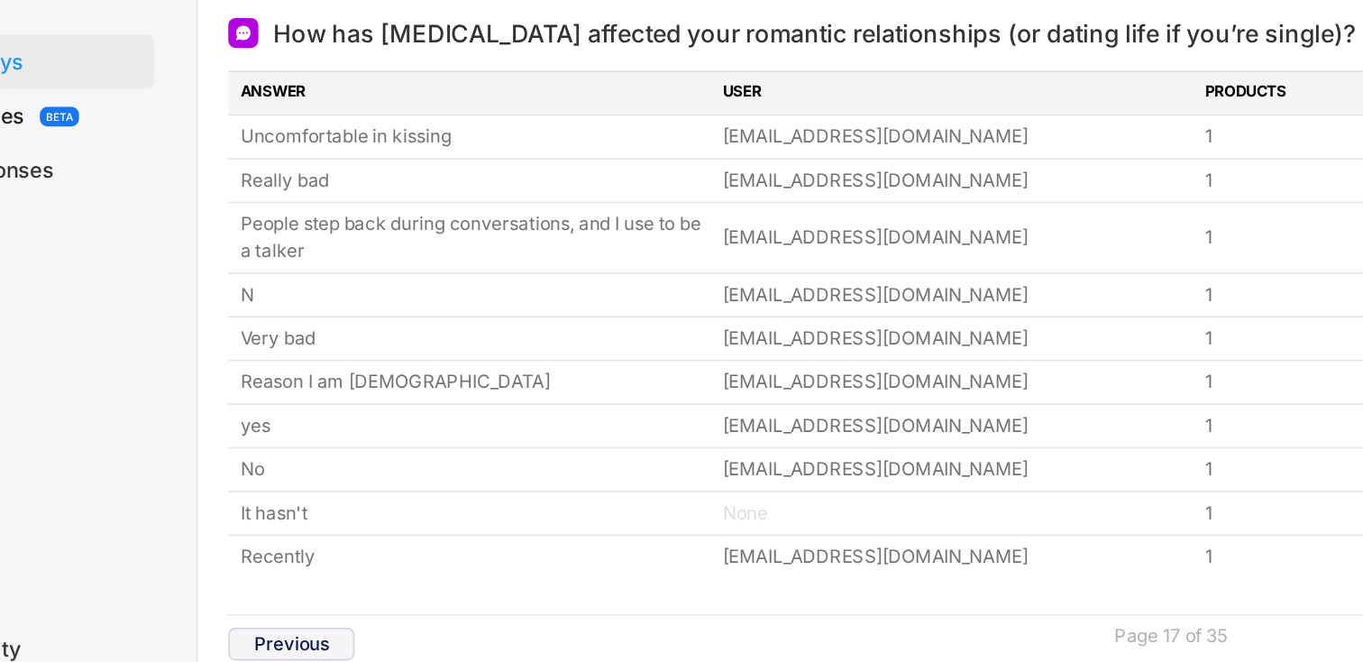
click at [257, 467] on button "Previous" at bounding box center [255, 470] width 76 height 20
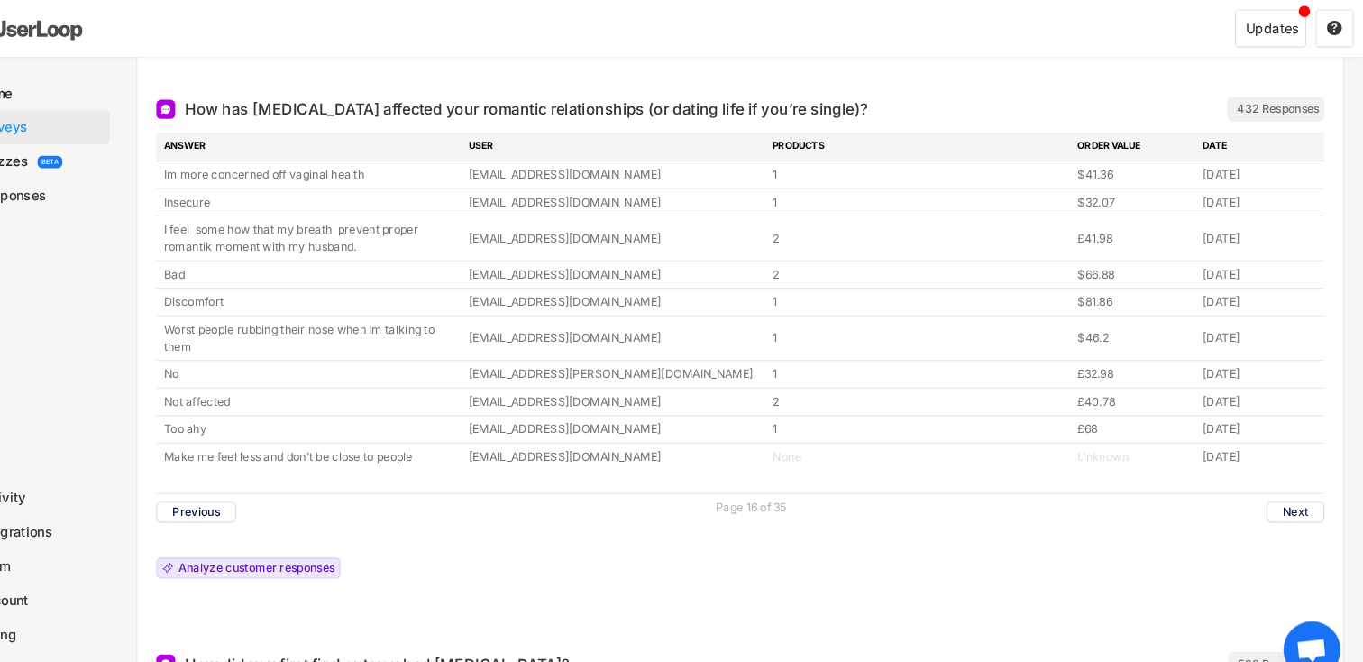
drag, startPoint x: 435, startPoint y: 233, endPoint x: 202, endPoint y: 218, distance: 234.0
click at [202, 218] on div "How has [MEDICAL_DATA] affected your romantic relationships (or dating life if …" at bounding box center [771, 340] width 1145 height 526
copy div "I feel some how that my breath prevent proper romantik moment with my husband."
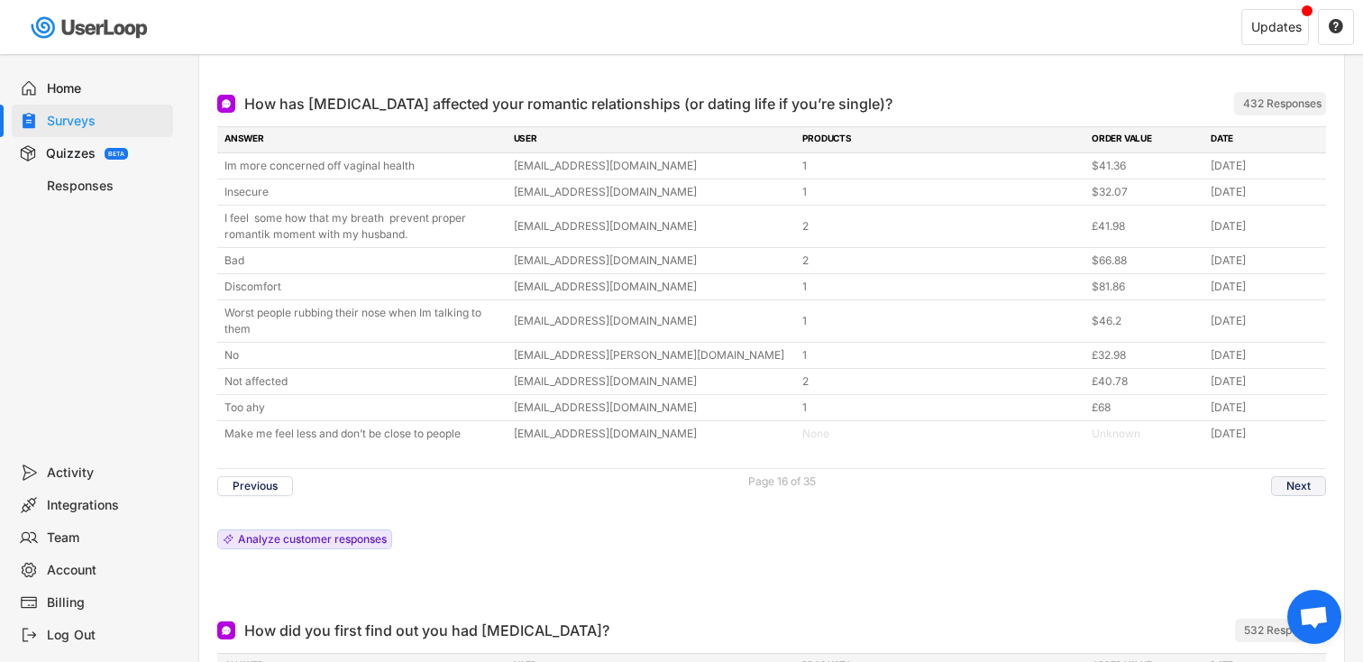
click at [1301, 487] on button "Next" at bounding box center [1298, 486] width 55 height 20
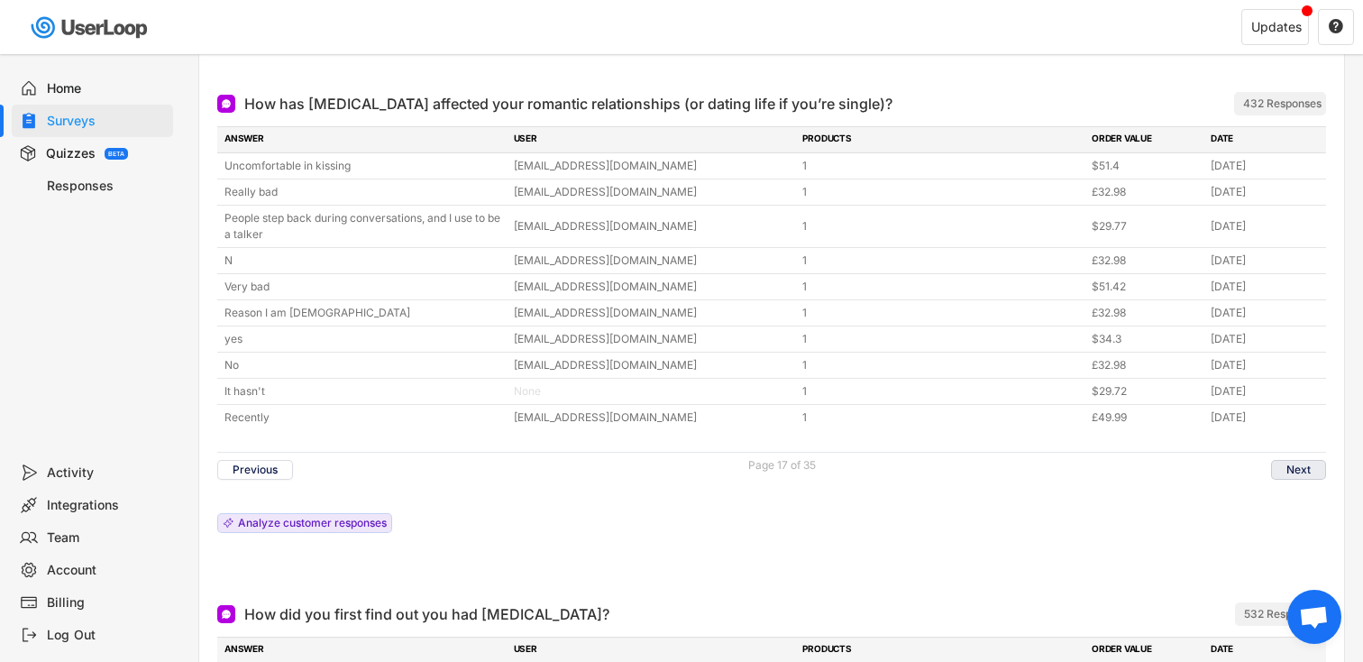
click at [1288, 466] on button "Next" at bounding box center [1298, 470] width 55 height 20
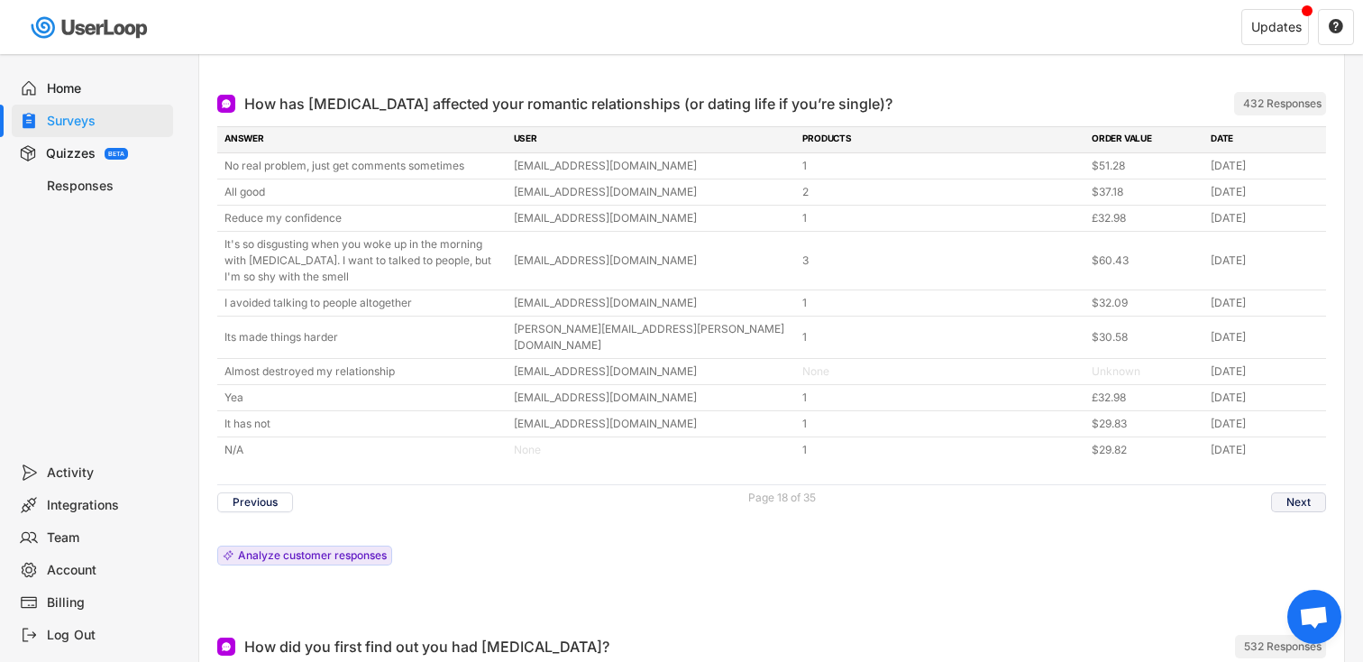
click at [1300, 492] on button "Next" at bounding box center [1298, 502] width 55 height 20
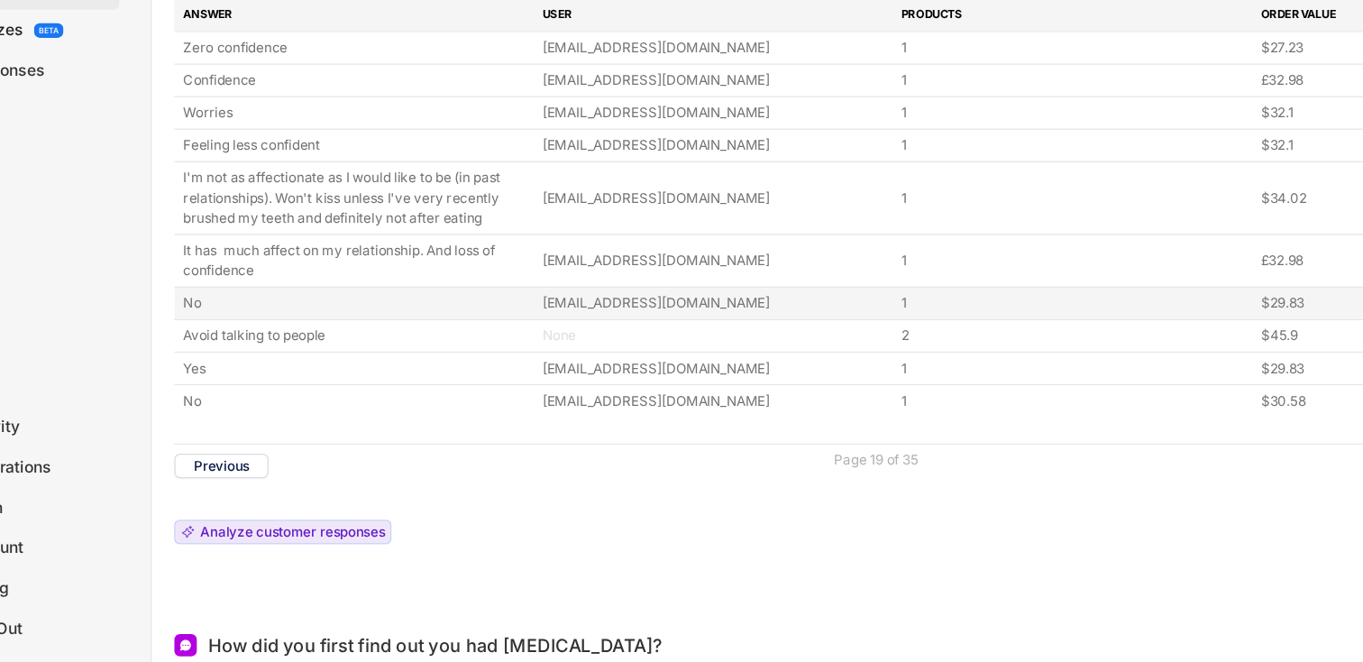
scroll to position [382, 0]
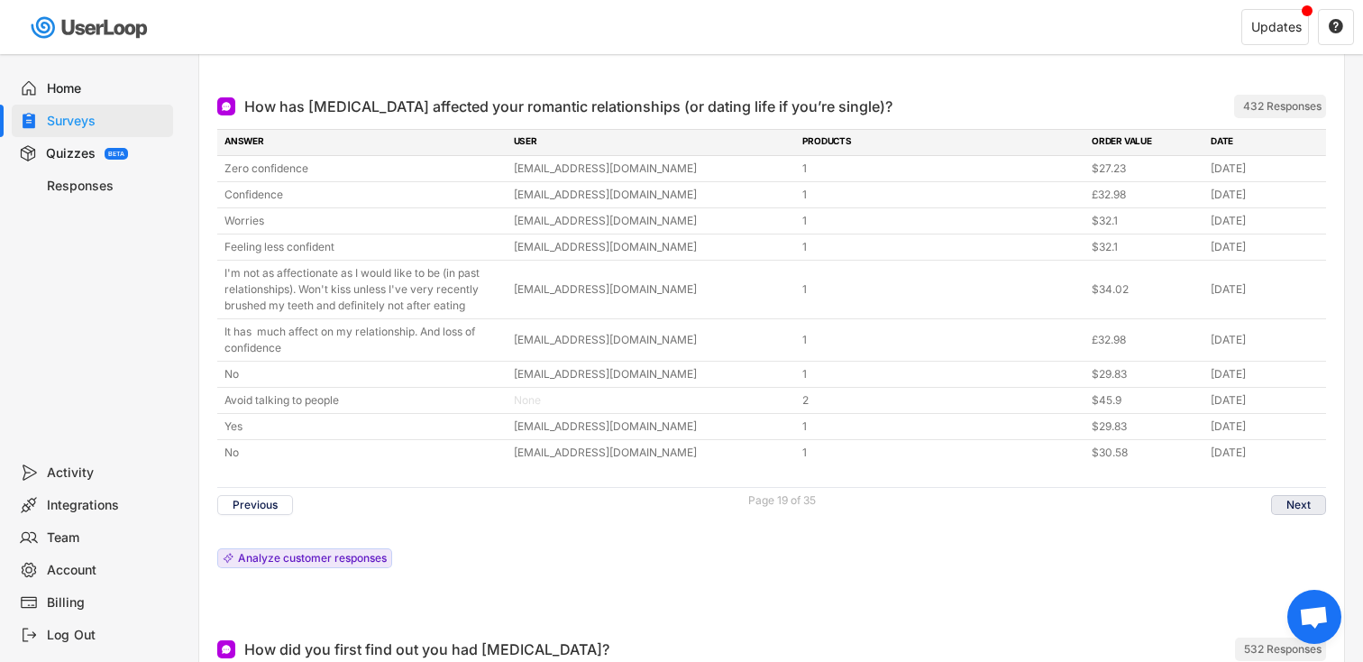
click at [1293, 499] on button "Next" at bounding box center [1298, 505] width 55 height 20
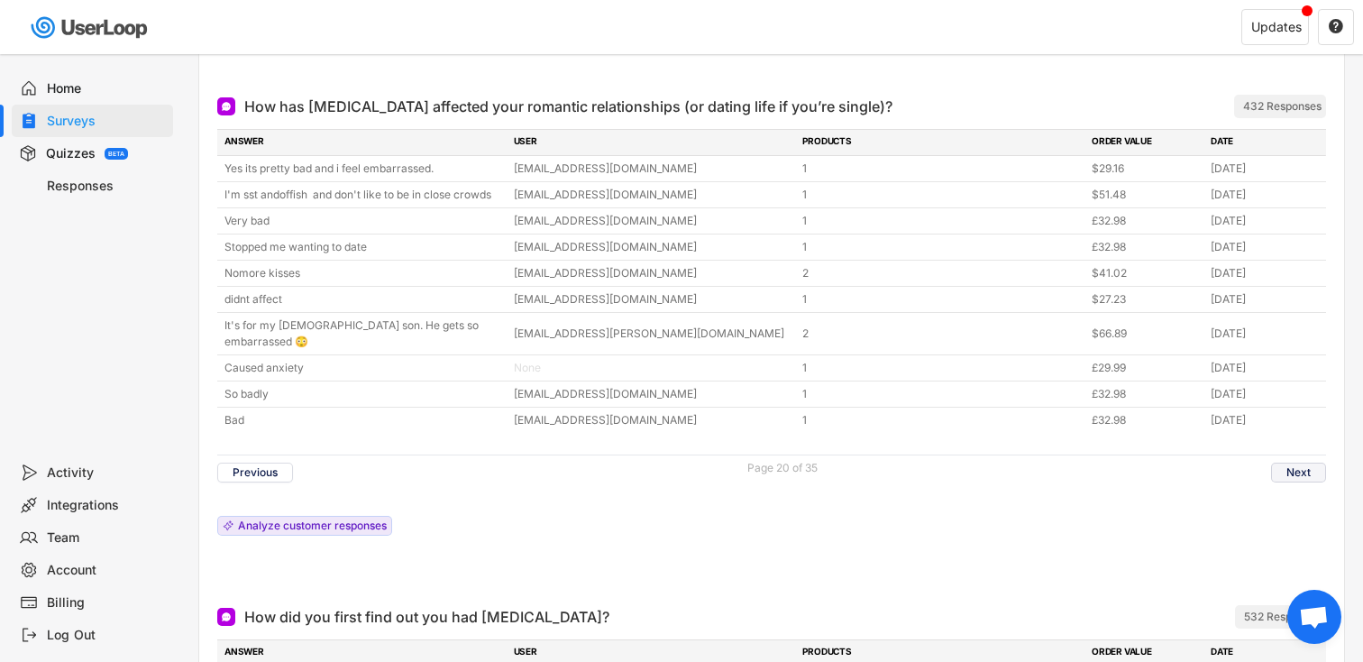
click at [1306, 462] on button "Next" at bounding box center [1298, 472] width 55 height 20
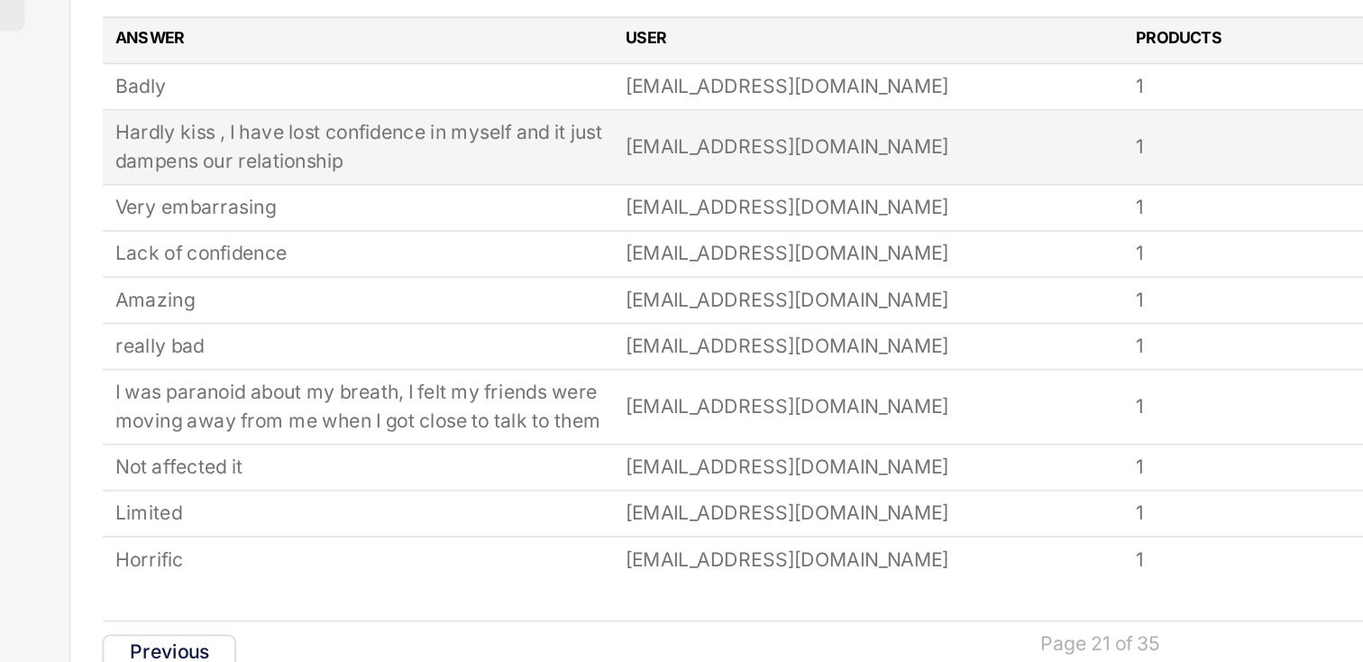
drag, startPoint x: 219, startPoint y: 192, endPoint x: 390, endPoint y: 206, distance: 171.9
click at [390, 206] on div "Hardly kiss , I have lost confidence in myself and it just dampens our relation…" at bounding box center [771, 202] width 1109 height 41
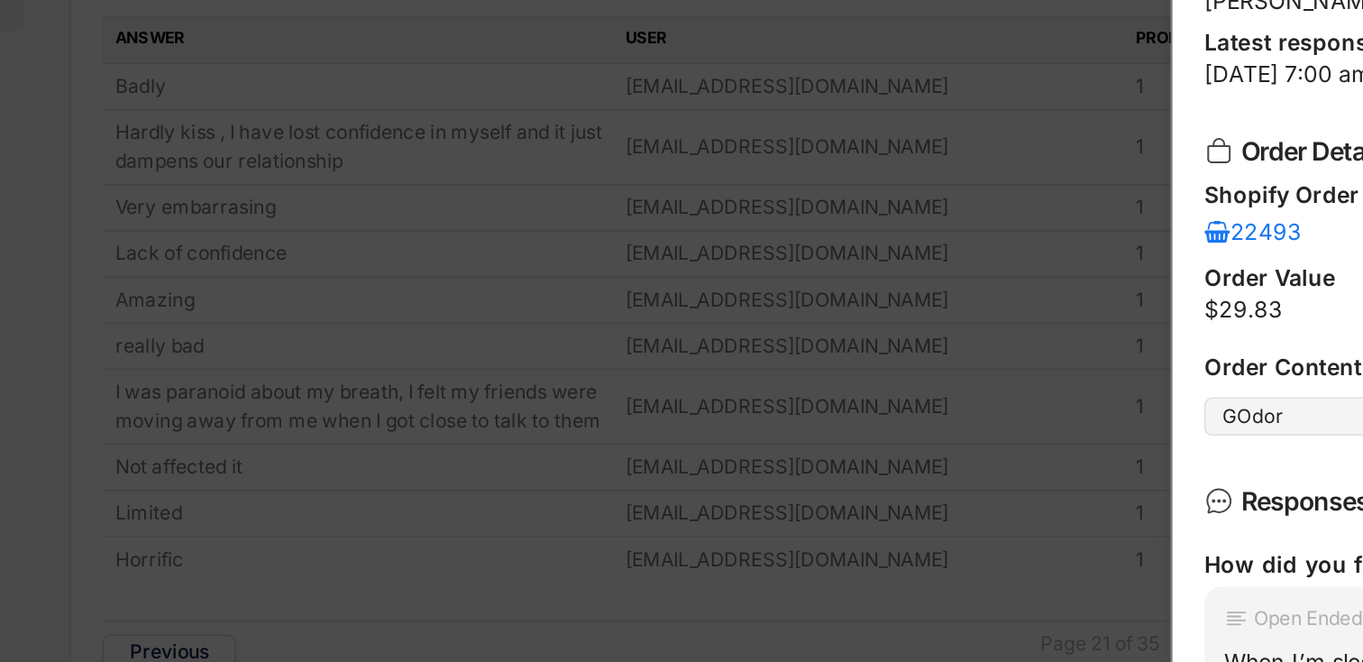
click at [403, 206] on div at bounding box center [681, 331] width 1363 height 662
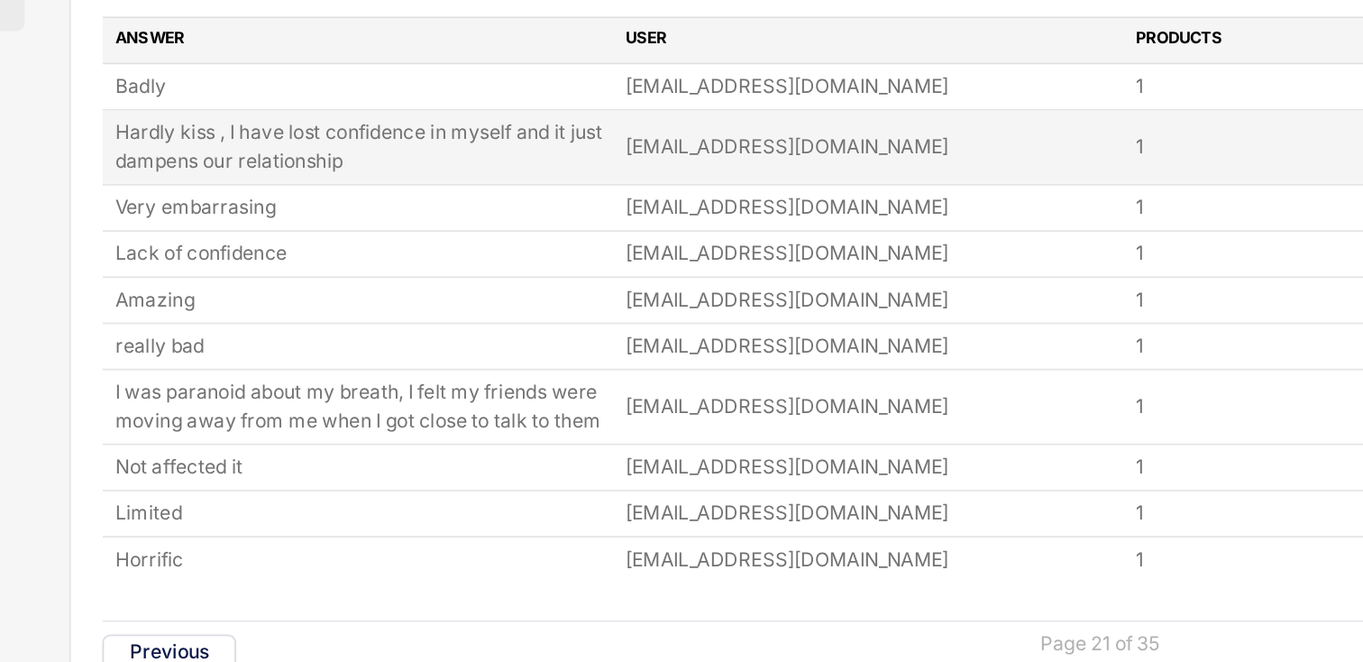
copy div "Hardly kiss , I have lost confidence in myself and it just dampens our relation…"
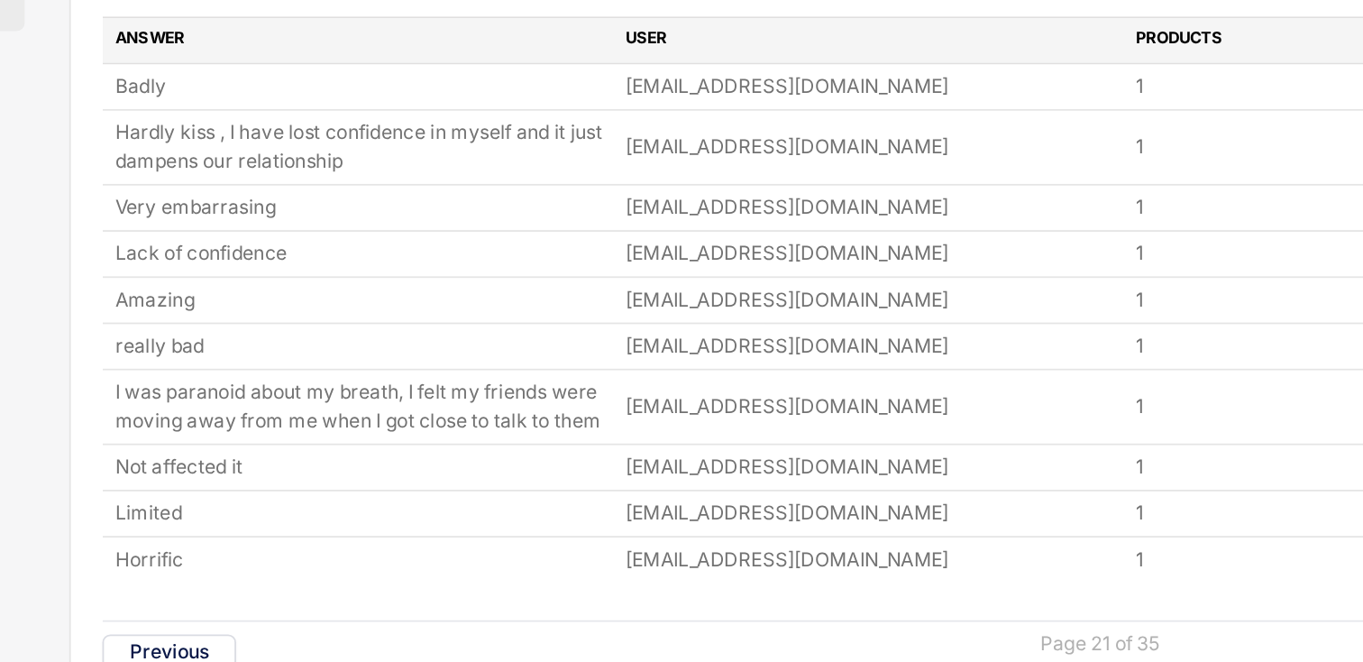
drag, startPoint x: 383, startPoint y: 215, endPoint x: 187, endPoint y: 187, distance: 198.6
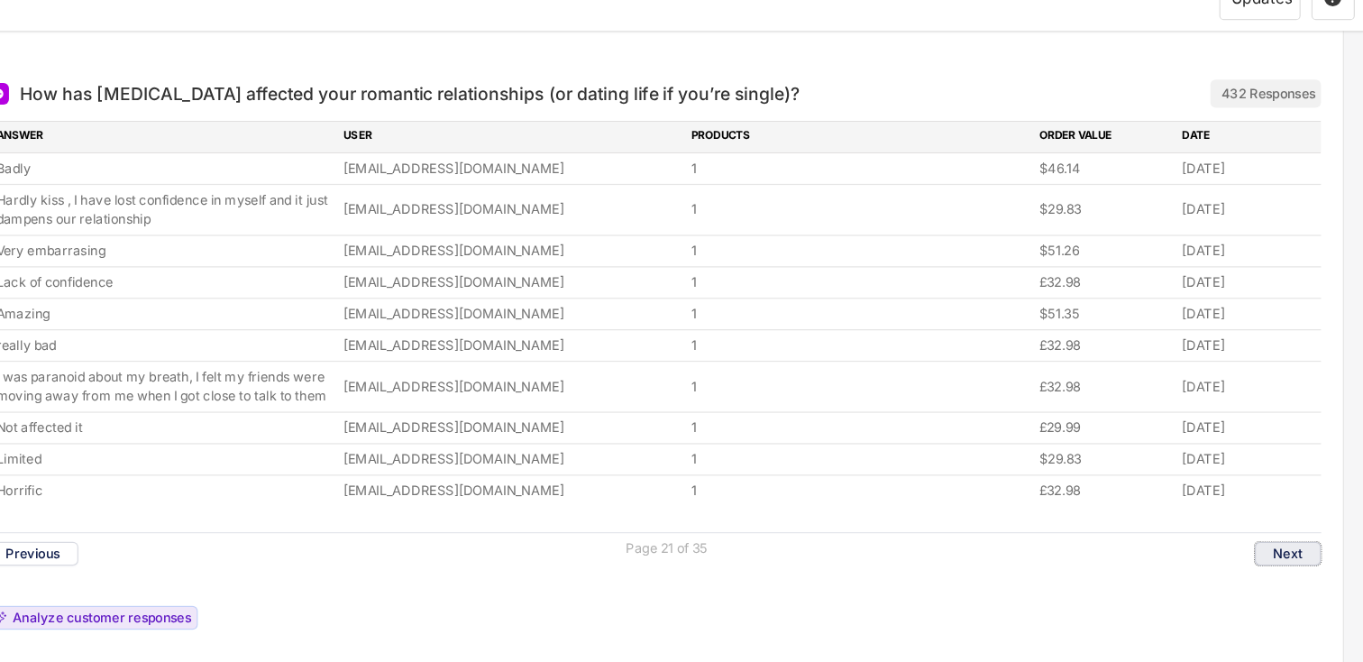
click at [1280, 480] on button "Next" at bounding box center [1298, 489] width 55 height 20
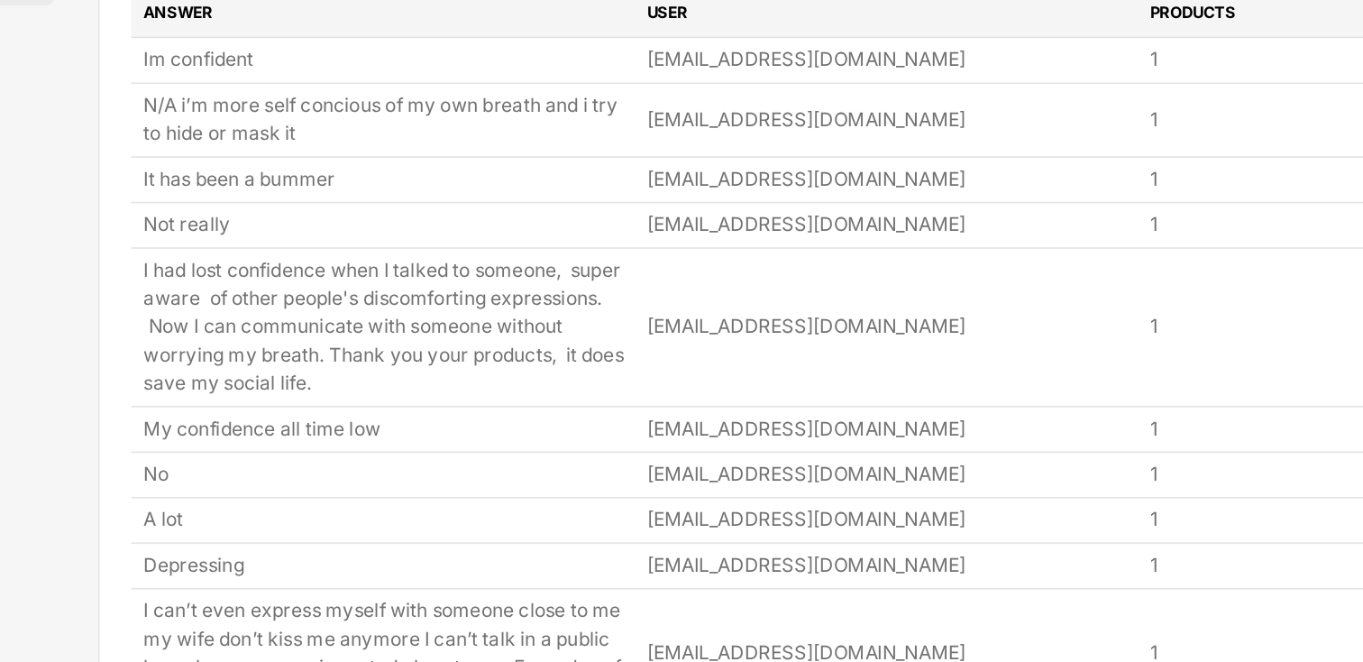
drag, startPoint x: 223, startPoint y: 288, endPoint x: 210, endPoint y: 290, distance: 12.7
click at [211, 290] on div "How has [MEDICAL_DATA] affected your romantic relationships (or dating life if …" at bounding box center [771, 391] width 1145 height 624
click at [208, 290] on div "How has [MEDICAL_DATA] affected your romantic relationships (or dating life if …" at bounding box center [771, 391] width 1145 height 624
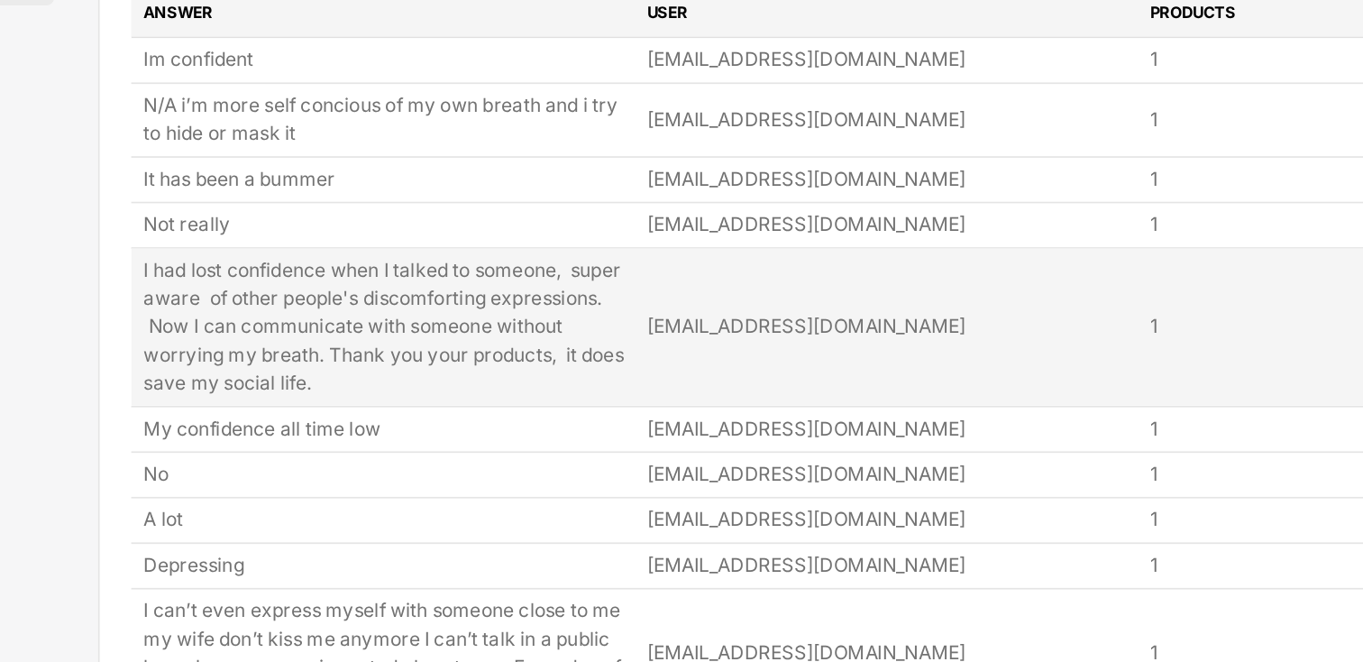
drag, startPoint x: 379, startPoint y: 353, endPoint x: 222, endPoint y: 285, distance: 171.2
click at [221, 285] on div "I had lost confidence when I talked to someone, super aware of other people's d…" at bounding box center [771, 322] width 1109 height 90
copy div "I had lost confidence when I talked to someone, super aware of other people's d…"
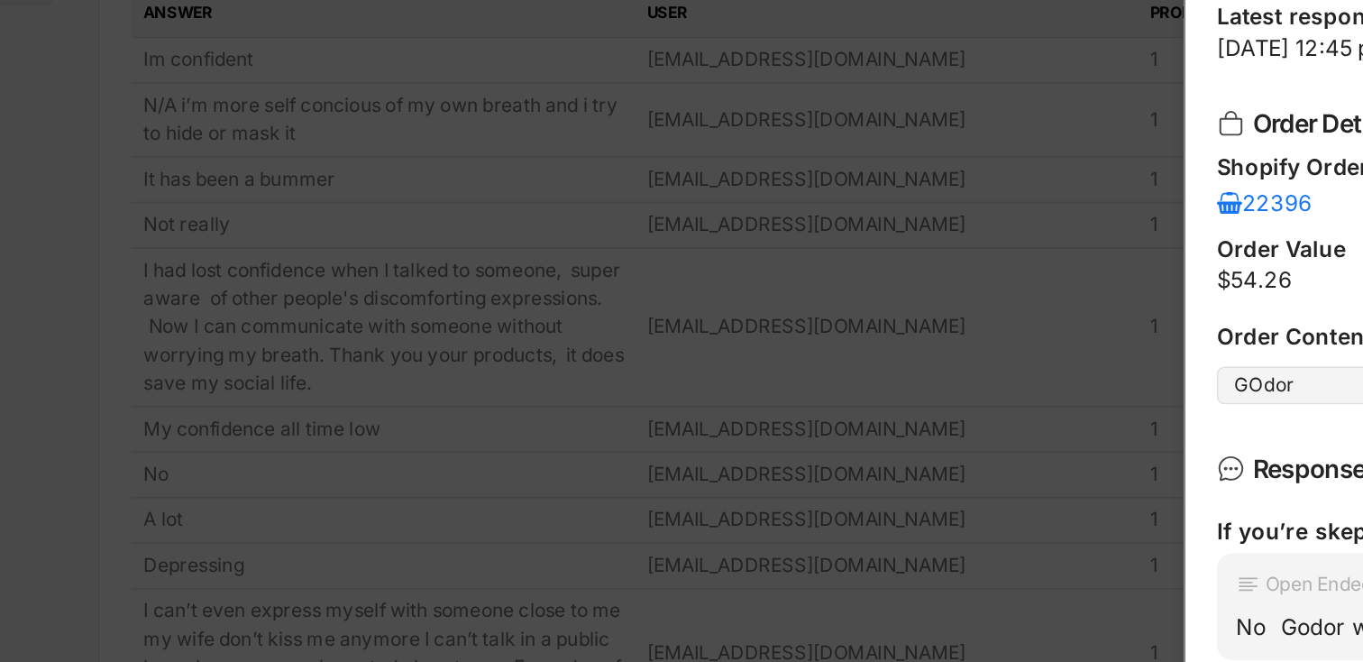
click at [538, 228] on div at bounding box center [681, 331] width 1363 height 662
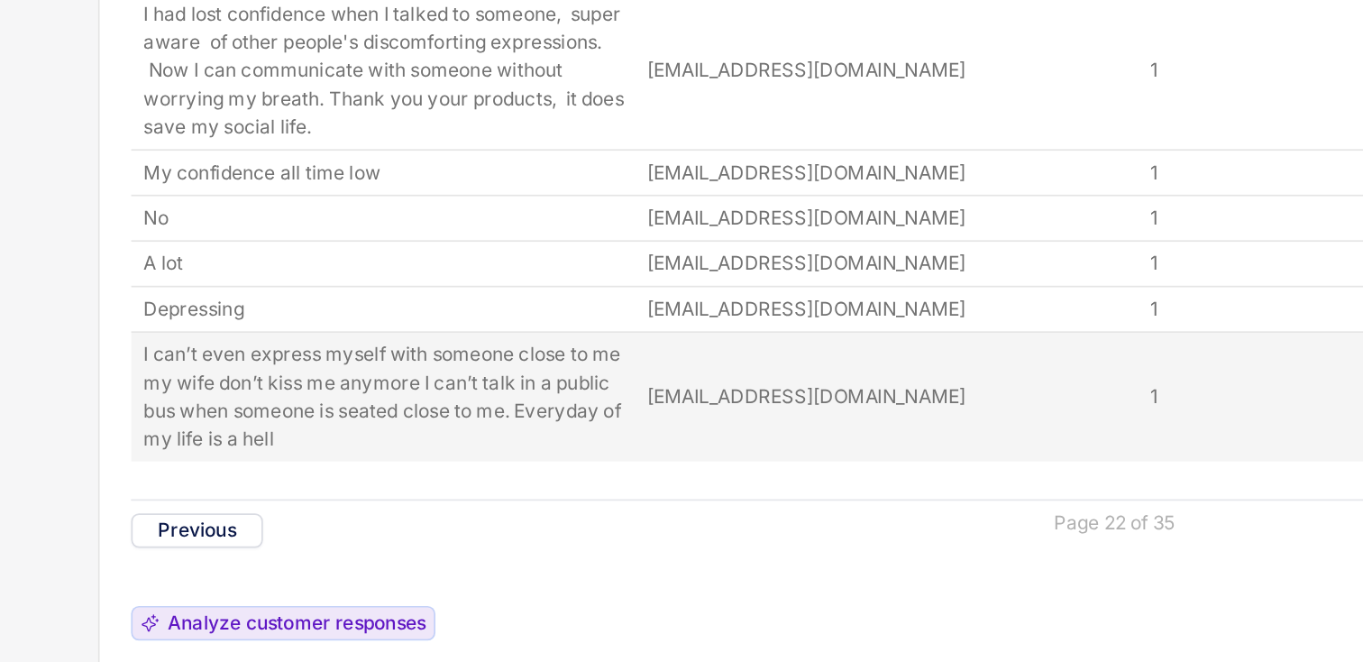
drag, startPoint x: 332, startPoint y: 538, endPoint x: 216, endPoint y: 484, distance: 127.4
click at [215, 483] on div "How has [MEDICAL_DATA] affected your romantic relationships (or dating life if …" at bounding box center [771, 391] width 1145 height 624
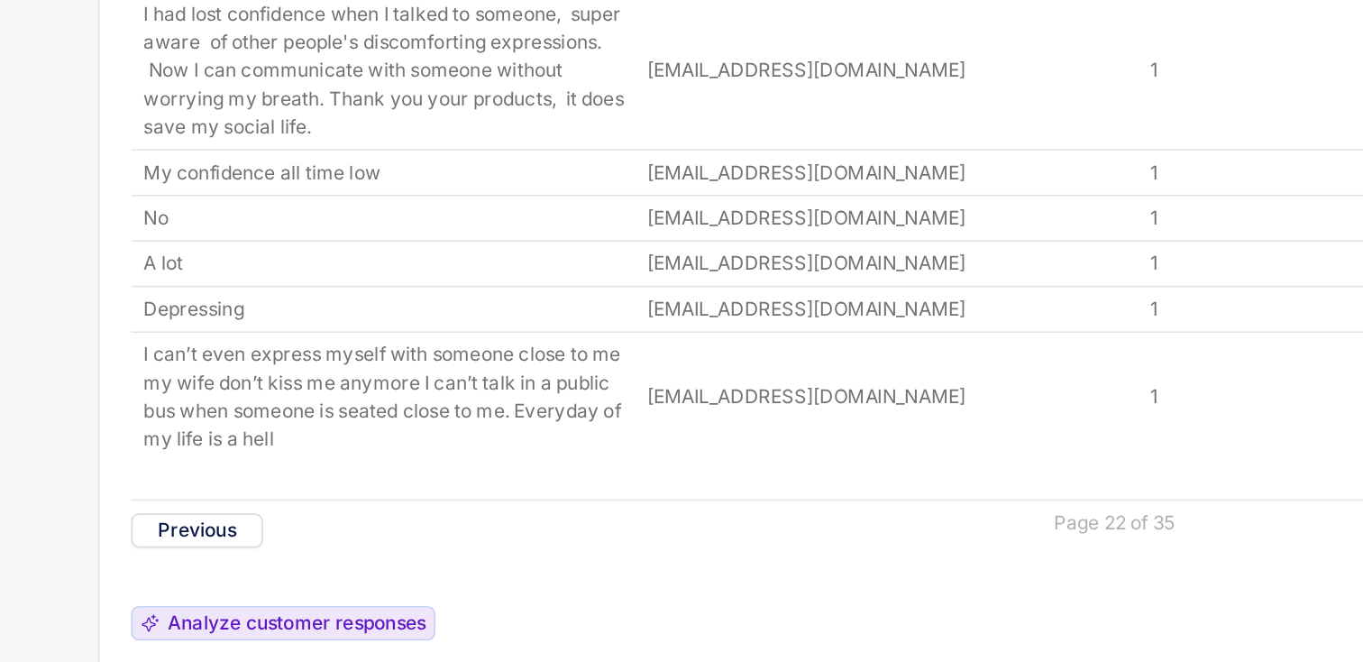
copy div "I can’t even express myself with someone close to me my wife don’t kiss me anym…"
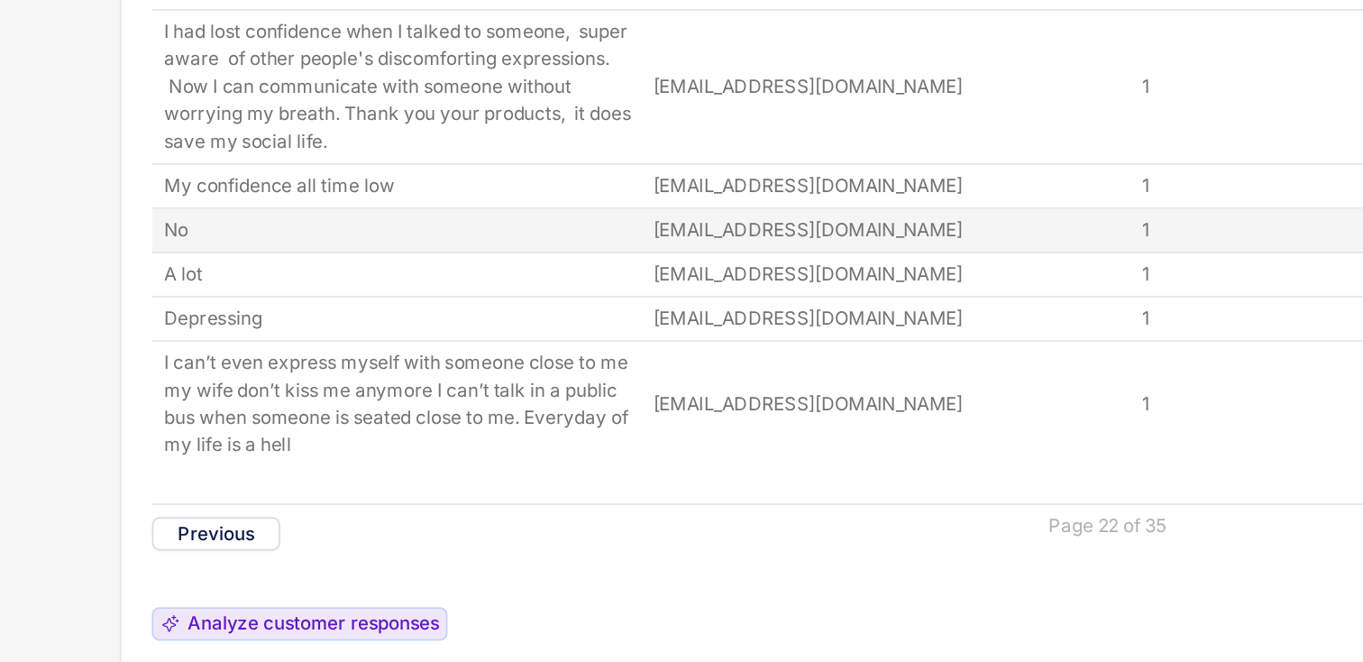
scroll to position [381, 0]
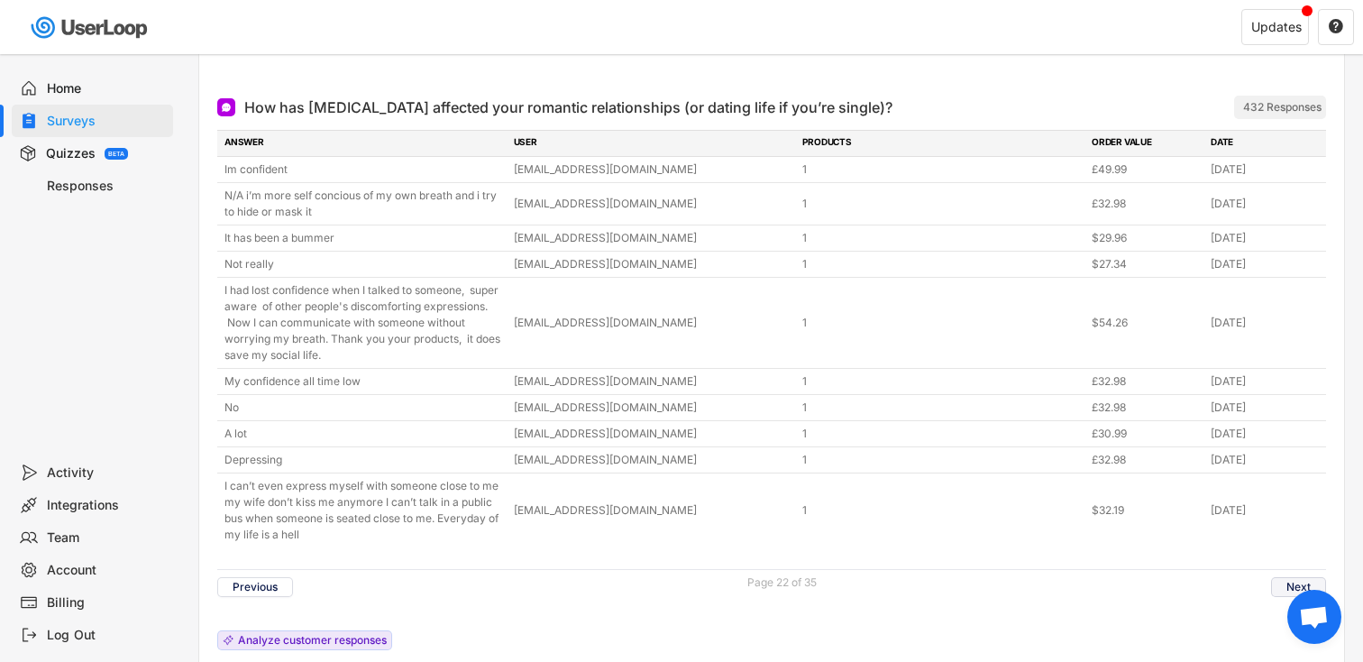
click at [1289, 576] on div "Previous Page 22 of 35 Next" at bounding box center [771, 586] width 1109 height 35
click at [1284, 588] on button "Next" at bounding box center [1298, 587] width 55 height 20
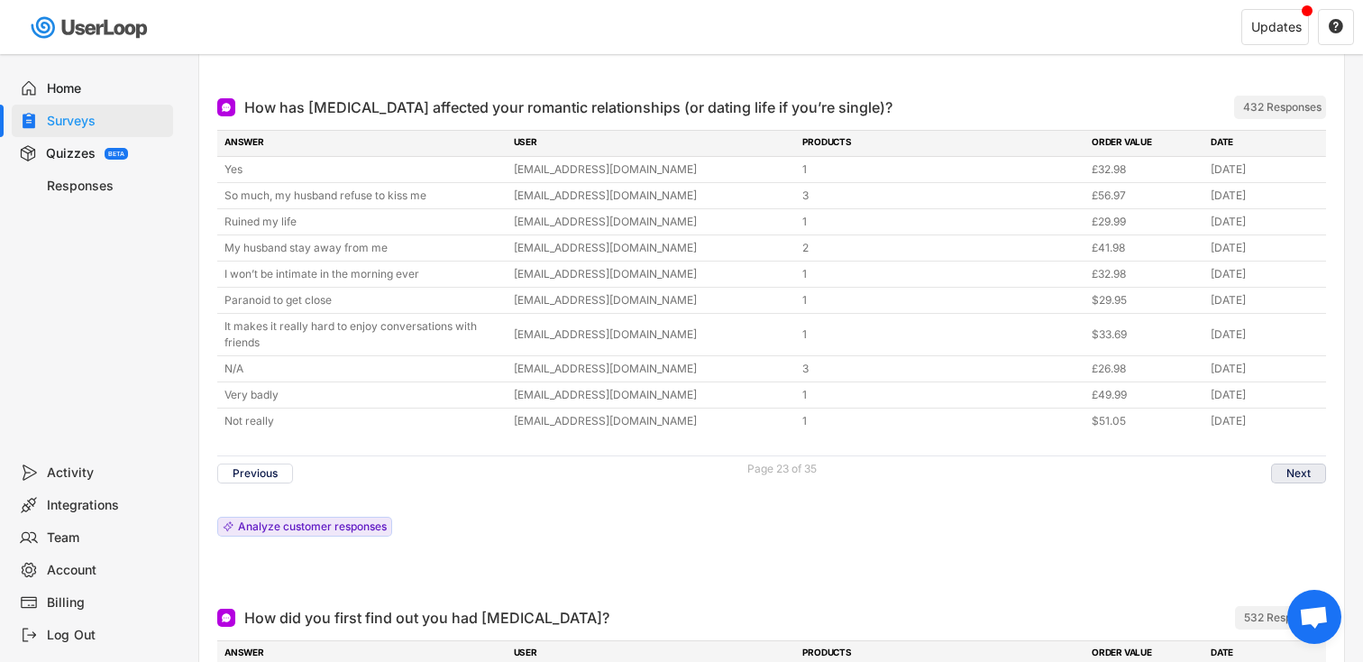
click at [1306, 466] on button "Next" at bounding box center [1298, 473] width 55 height 20
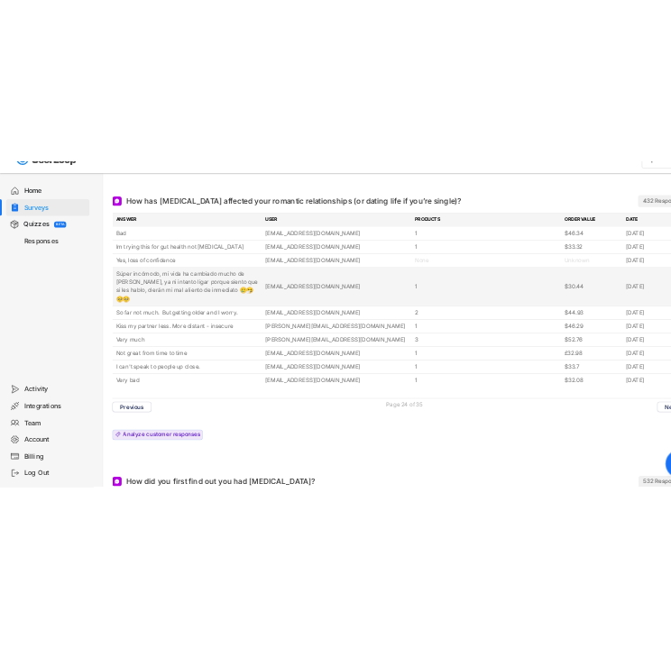
scroll to position [379, 0]
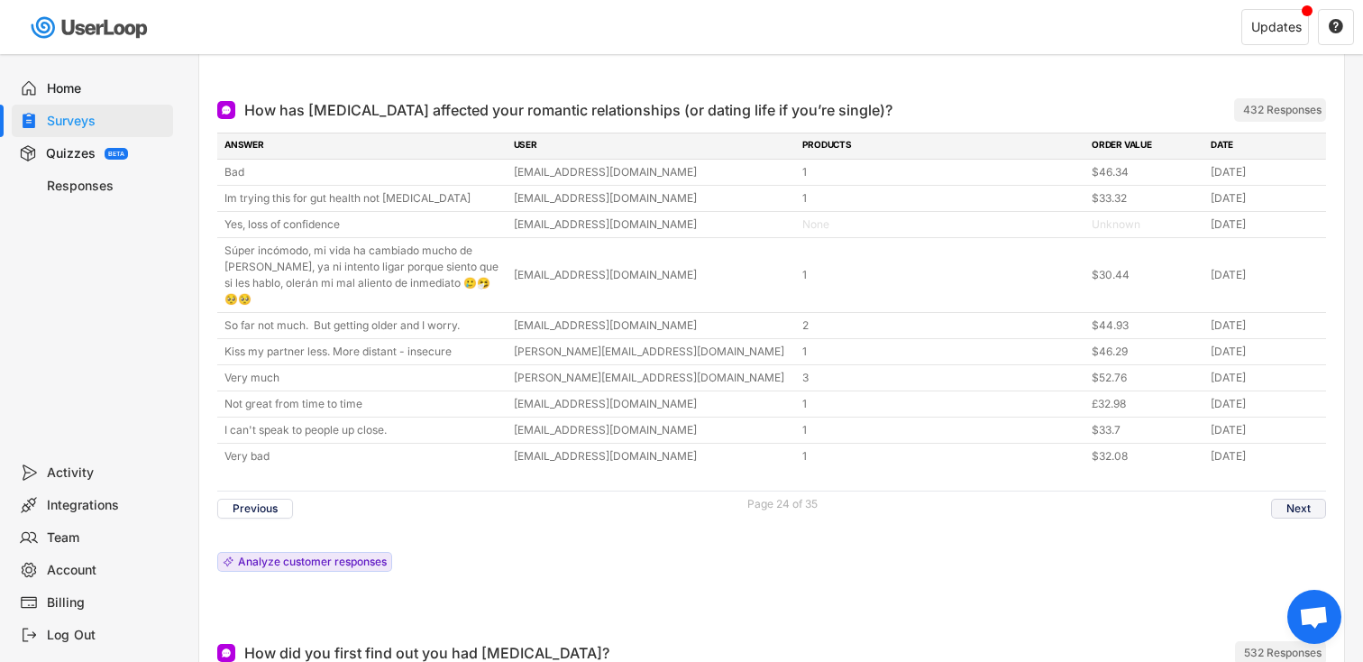
click at [1301, 499] on button "Next" at bounding box center [1298, 509] width 55 height 20
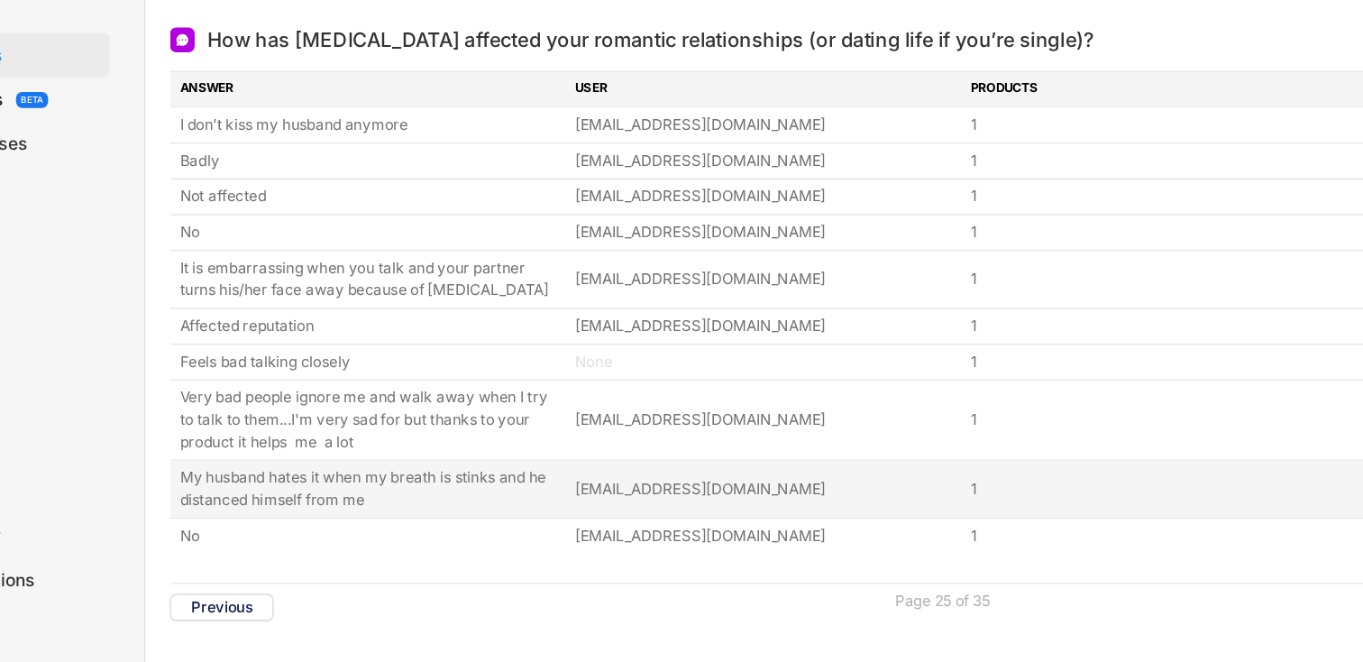
copy div "My husband hates it when my breath is stinks and he distanced himself from me"
drag, startPoint x: 395, startPoint y: 444, endPoint x: 222, endPoint y: 427, distance: 173.9
click at [222, 427] on div "My husband hates it when my breath is stinks and he distanced himself from me […" at bounding box center [771, 437] width 1109 height 41
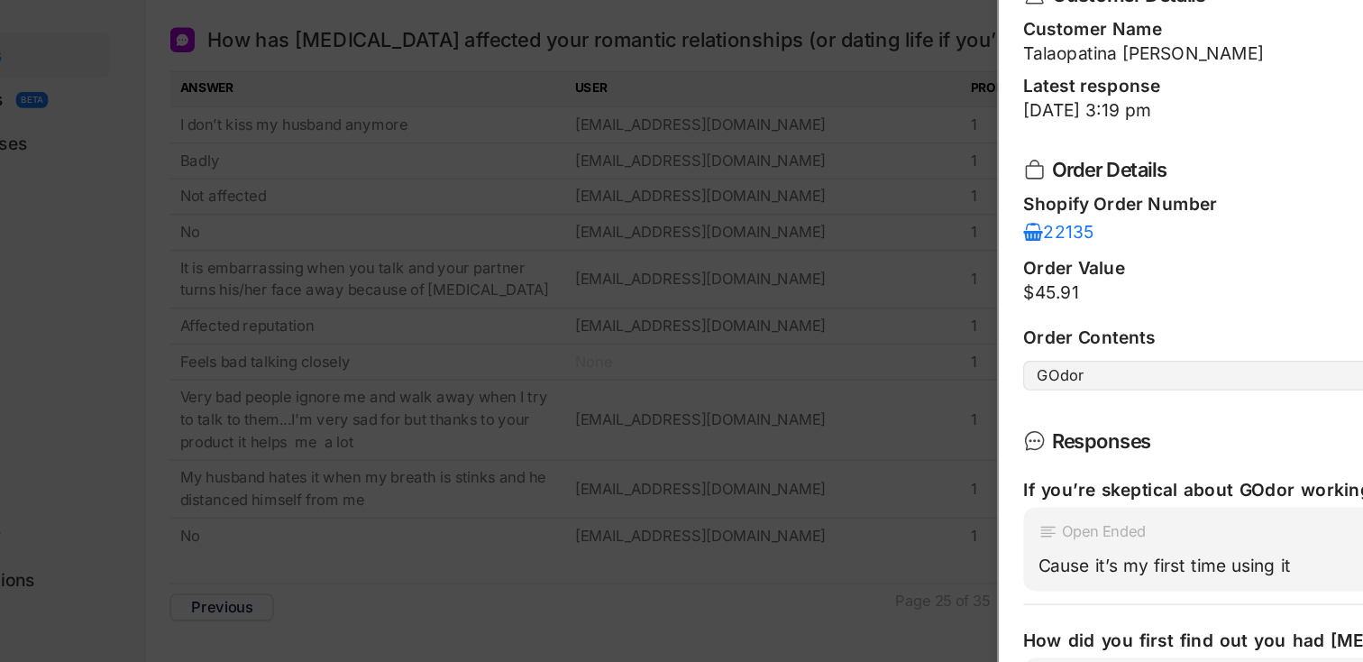
click at [668, 203] on div at bounding box center [681, 331] width 1363 height 662
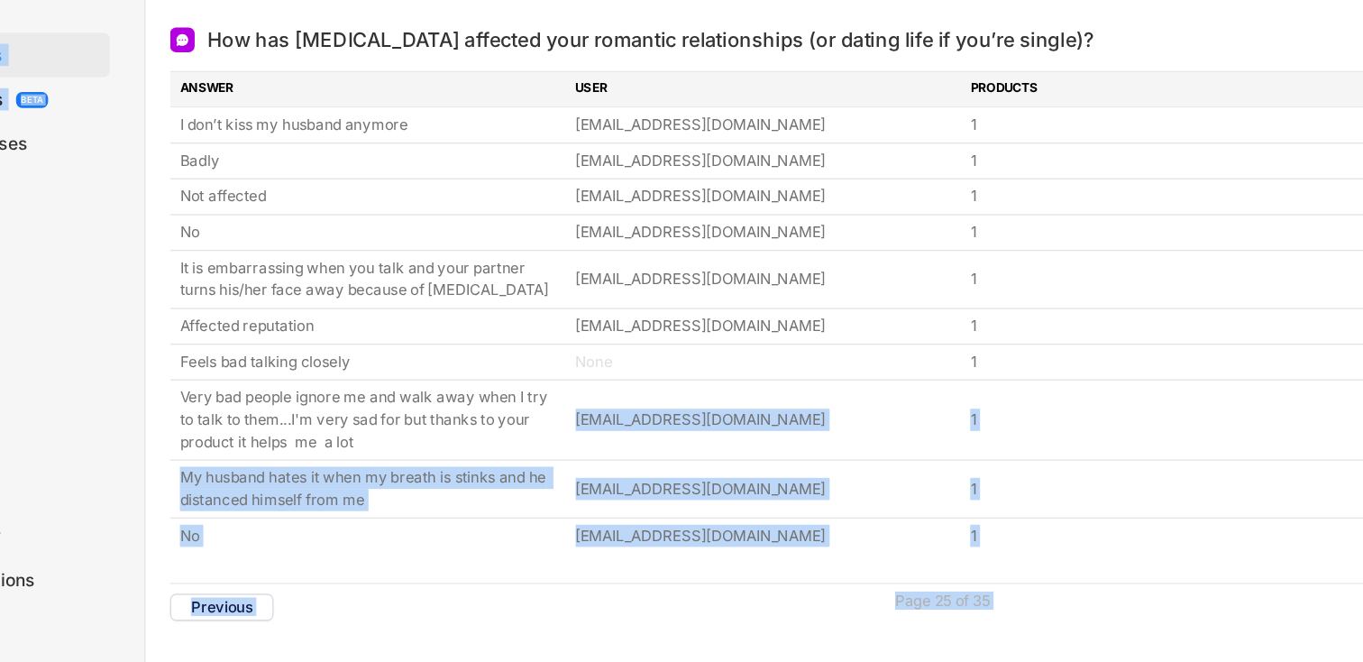
drag, startPoint x: 372, startPoint y: 401, endPoint x: 159, endPoint y: 364, distance: 216.8
click at [159, 364] on div "Home Surveys Quizzes BETA Responses" at bounding box center [90, 255] width 180 height 402
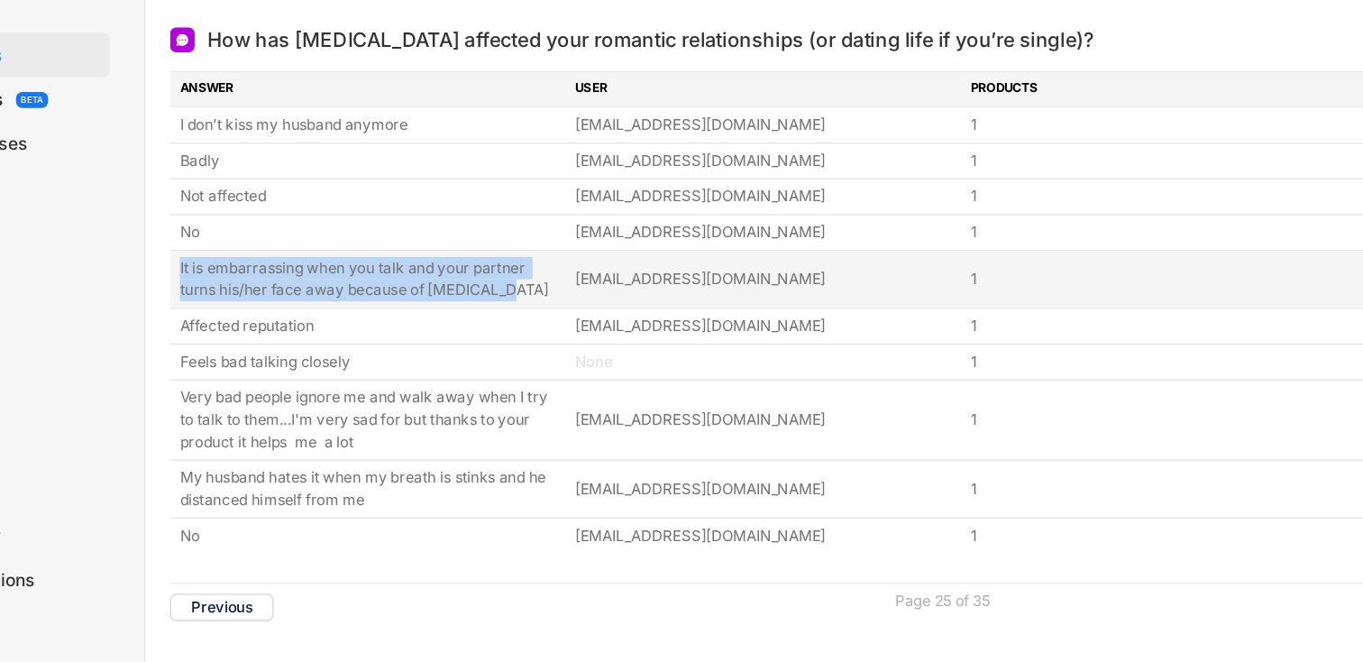
drag, startPoint x: 473, startPoint y: 294, endPoint x: 219, endPoint y: 266, distance: 255.7
click at [219, 266] on div "It is embarrassing when you talk and your partner turns his/her face away becau…" at bounding box center [771, 284] width 1109 height 41
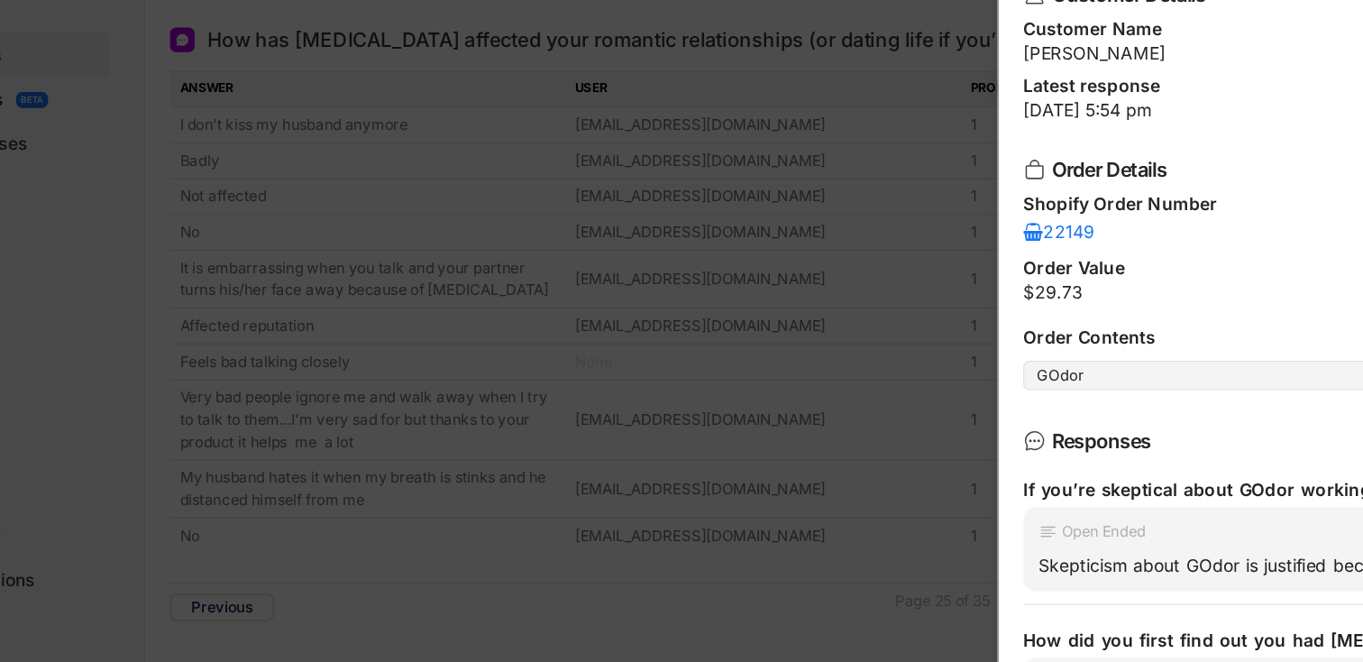
click at [674, 322] on div at bounding box center [681, 331] width 1363 height 662
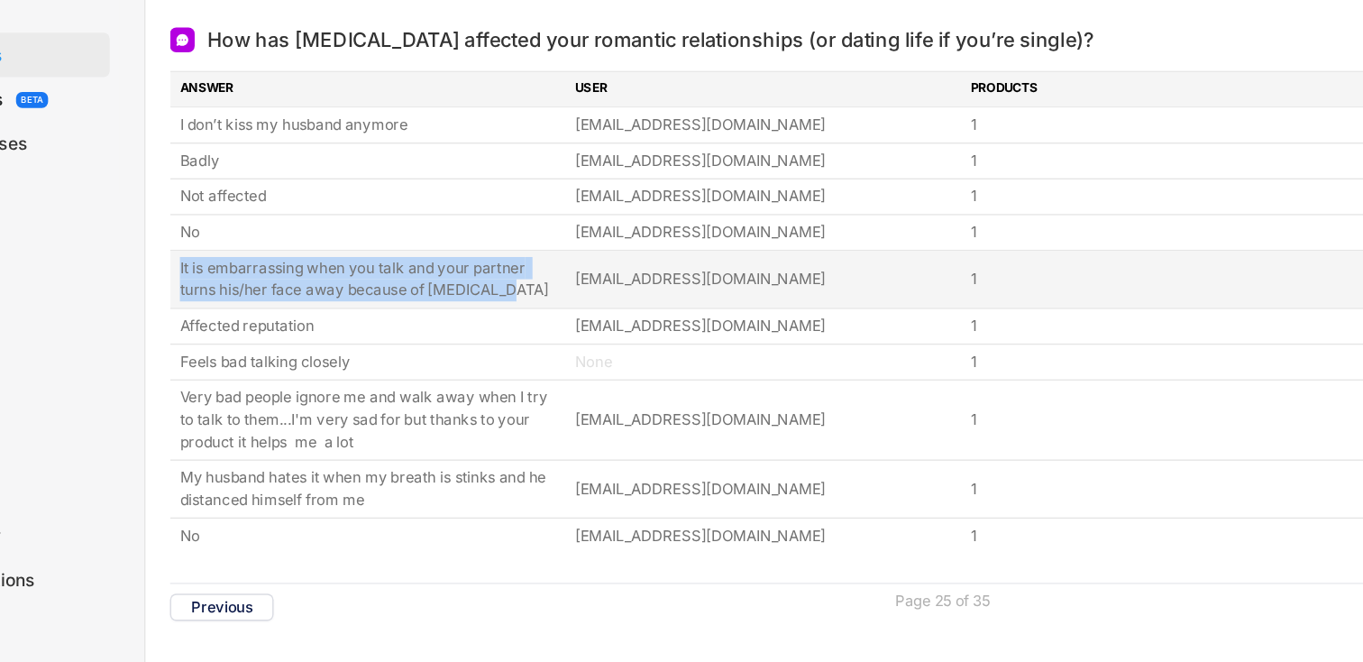
drag, startPoint x: 471, startPoint y: 298, endPoint x: 222, endPoint y: 276, distance: 249.8
click at [222, 276] on div "It is embarrassing when you talk and your partner turns his/her face away becau…" at bounding box center [771, 284] width 1109 height 41
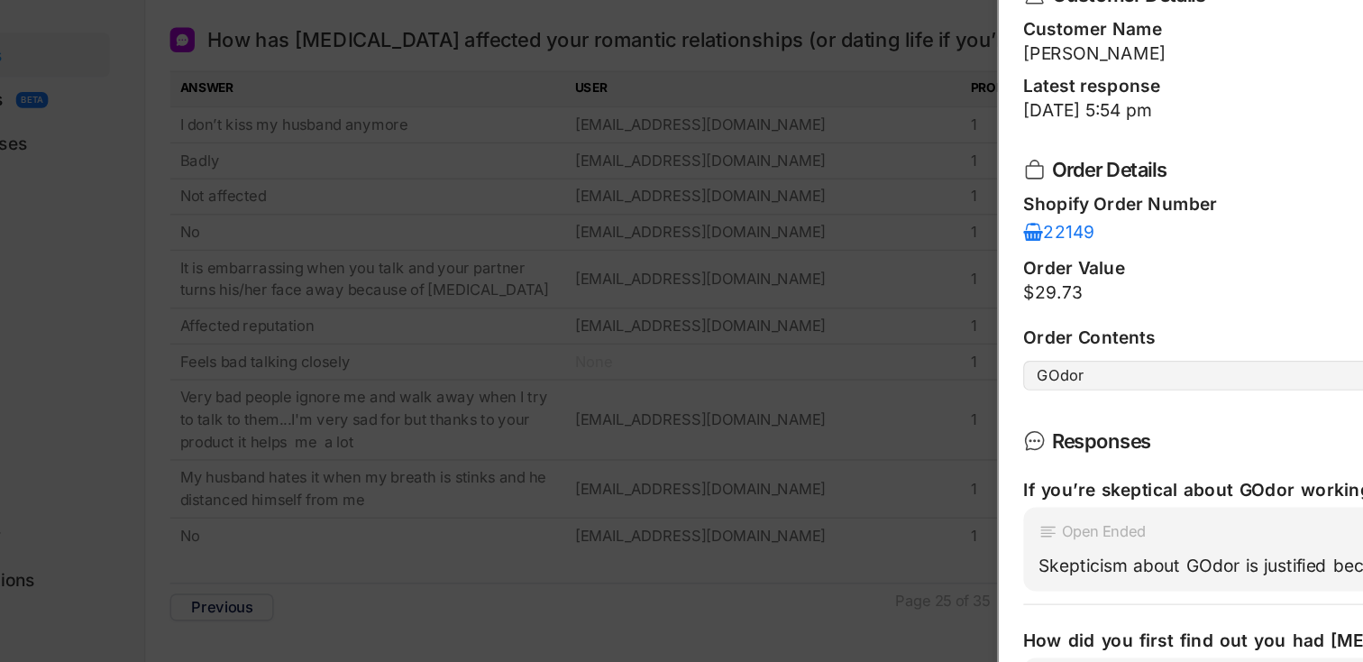
click at [755, 87] on div at bounding box center [681, 331] width 1363 height 662
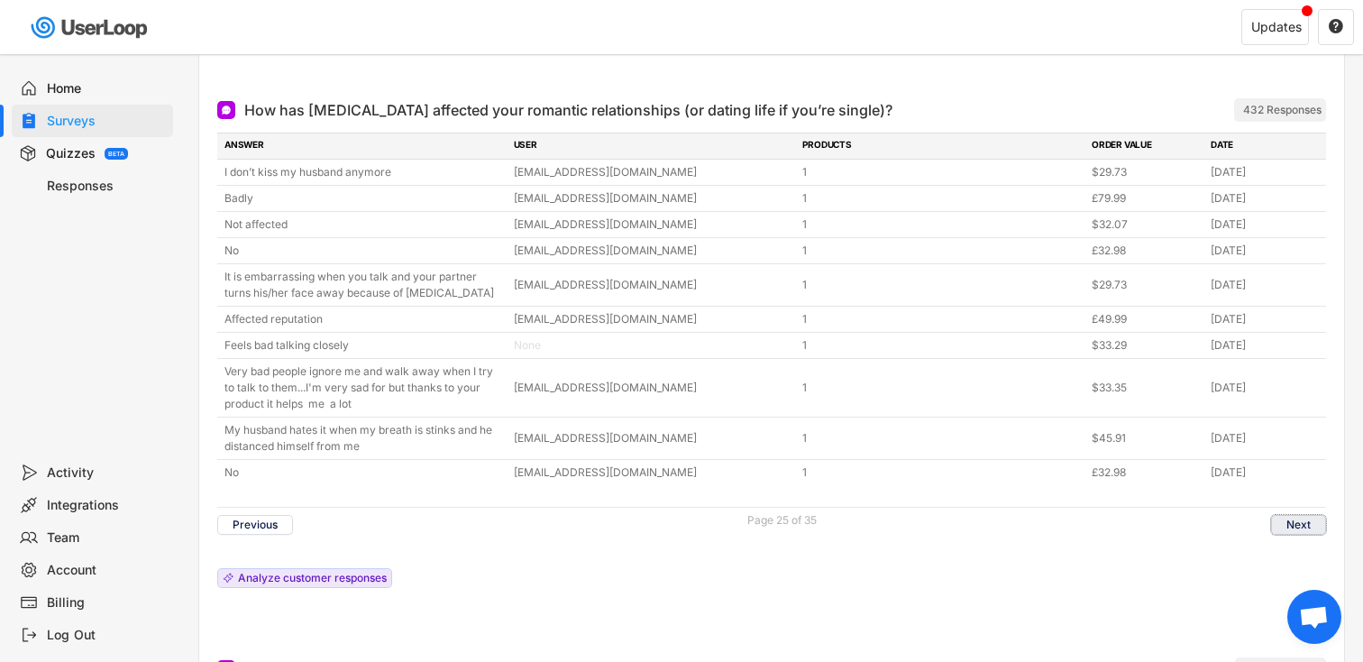
click at [1302, 520] on button "Next" at bounding box center [1298, 525] width 55 height 20
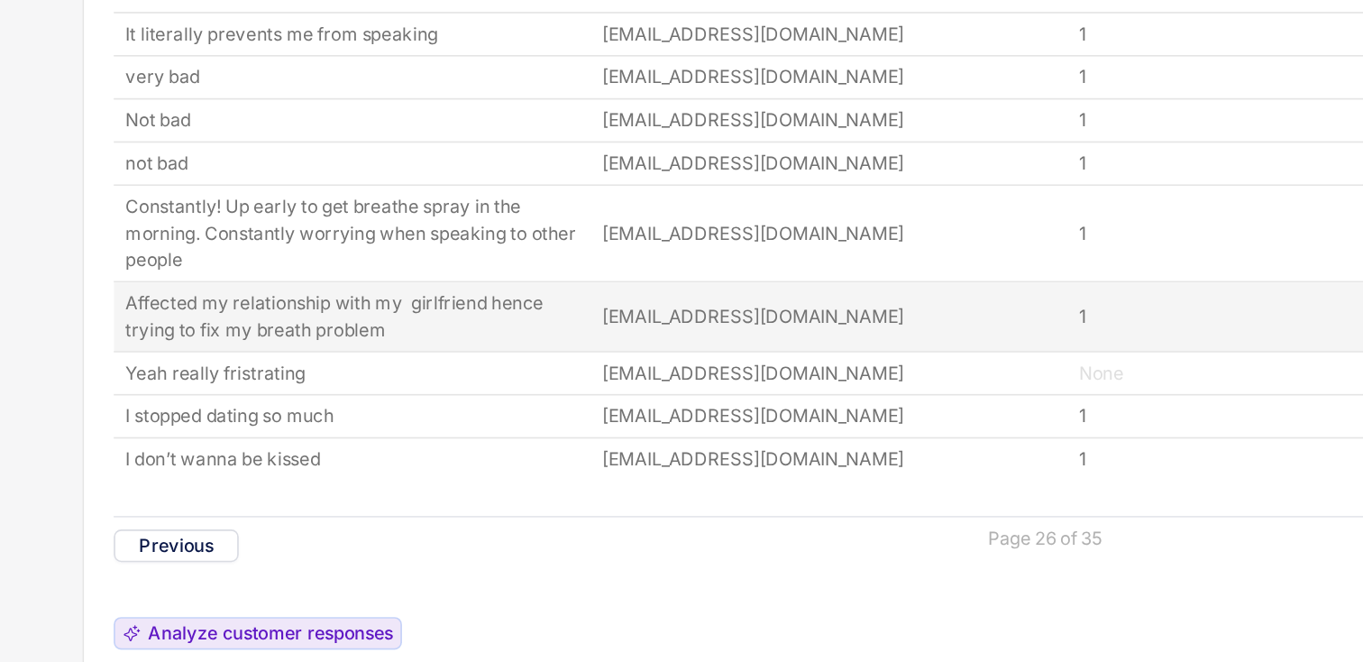
drag, startPoint x: 412, startPoint y: 377, endPoint x: 224, endPoint y: 352, distance: 190.1
click at [224, 352] on div "Affected my relationship with my girlfriend hence trying to fix my breath probl…" at bounding box center [771, 369] width 1109 height 41
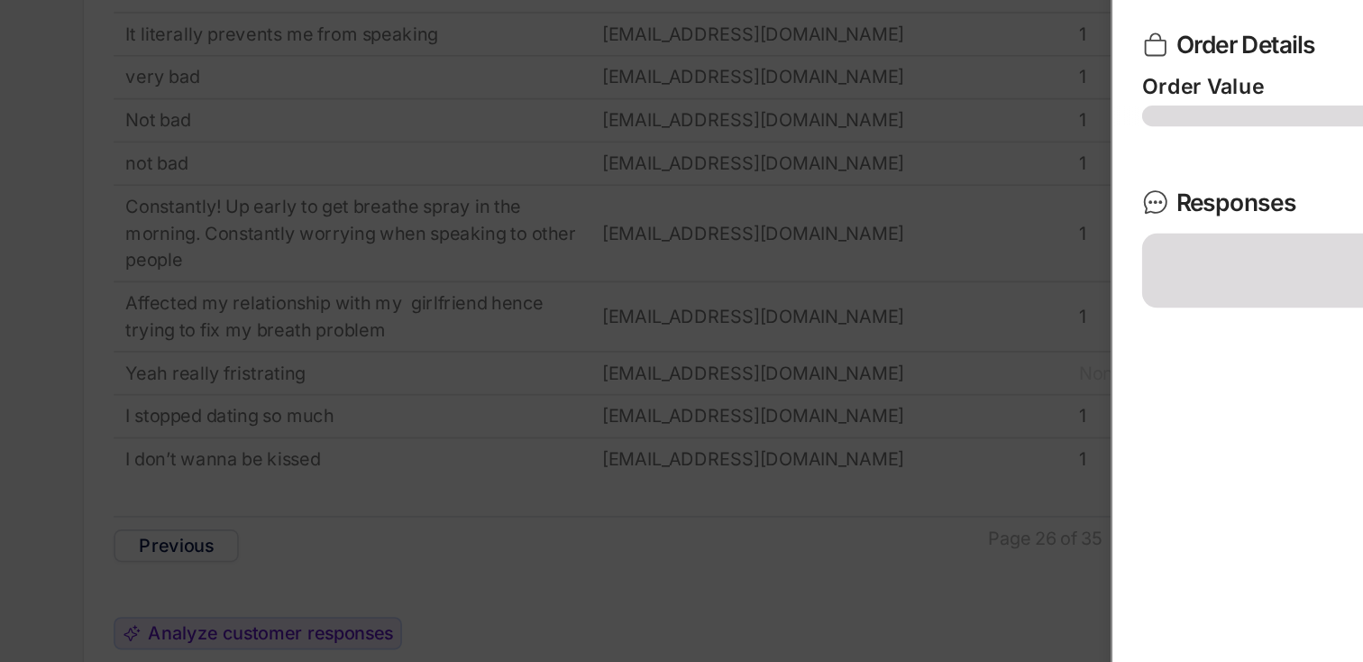
click at [639, 309] on div at bounding box center [681, 331] width 1363 height 662
